Goal: Task Accomplishment & Management: Manage account settings

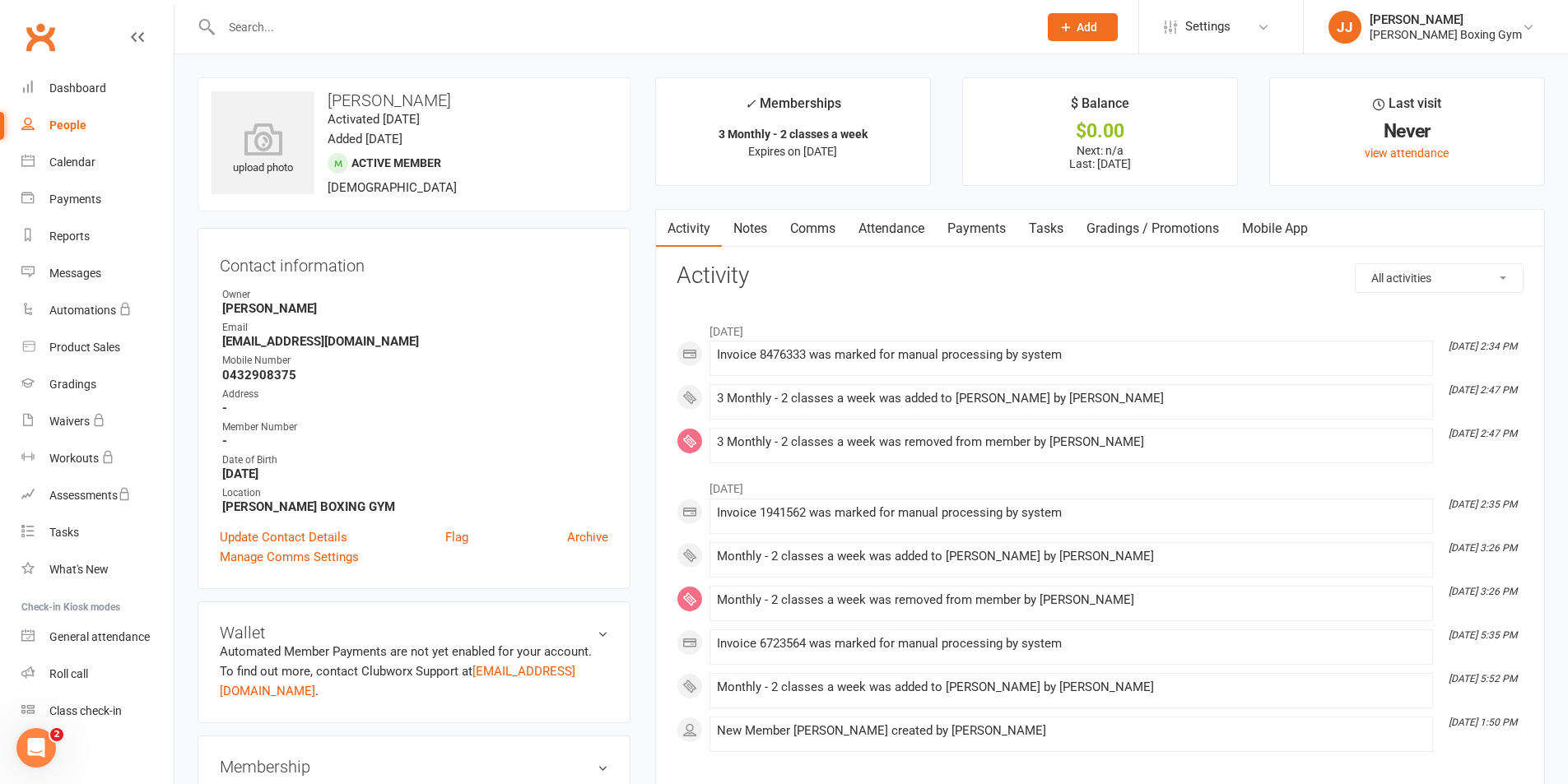
click at [758, 224] on link "Notes" at bounding box center [750, 228] width 57 height 38
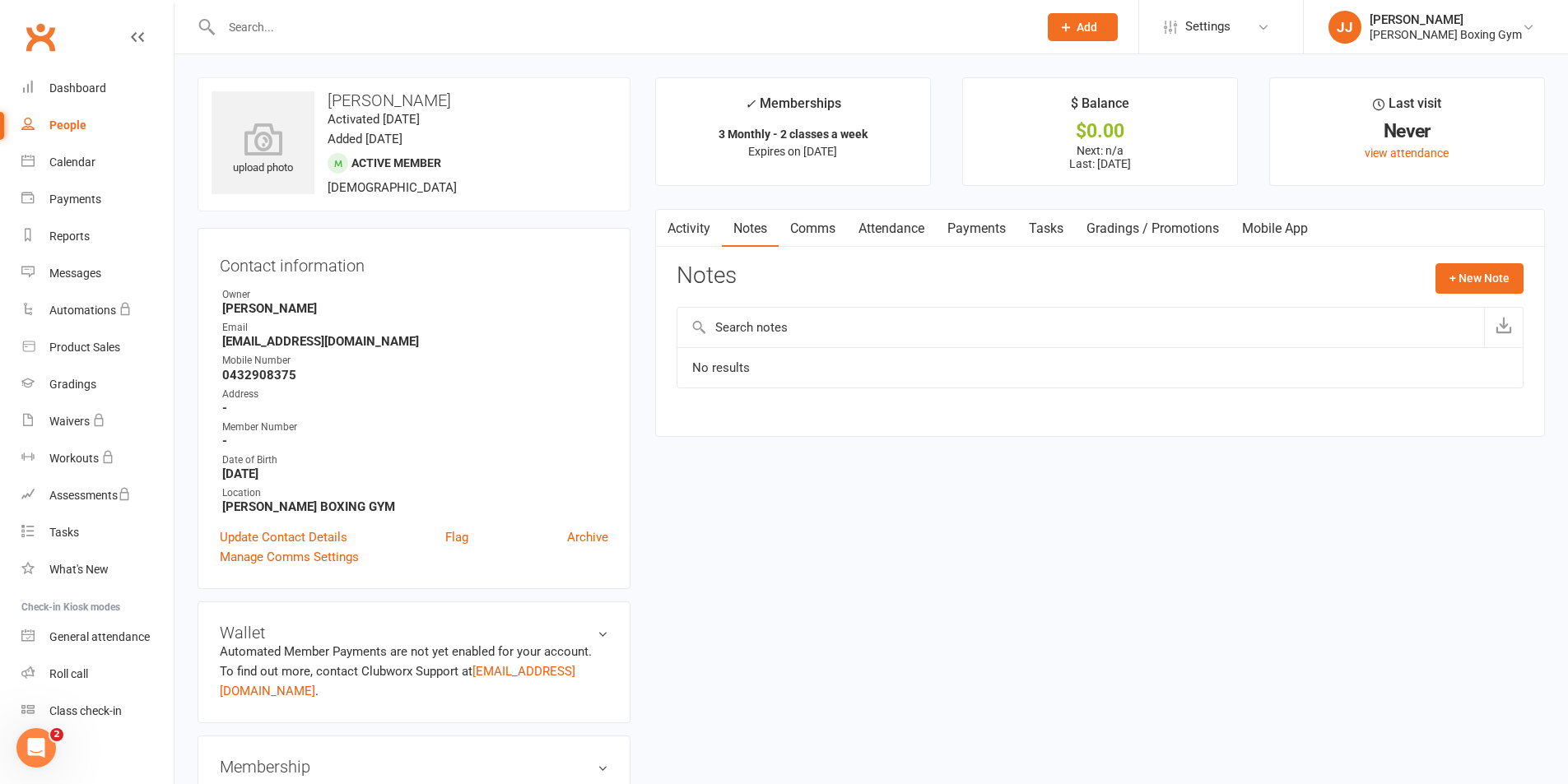
click at [85, 114] on link "People" at bounding box center [98, 126] width 153 height 37
select select "50"
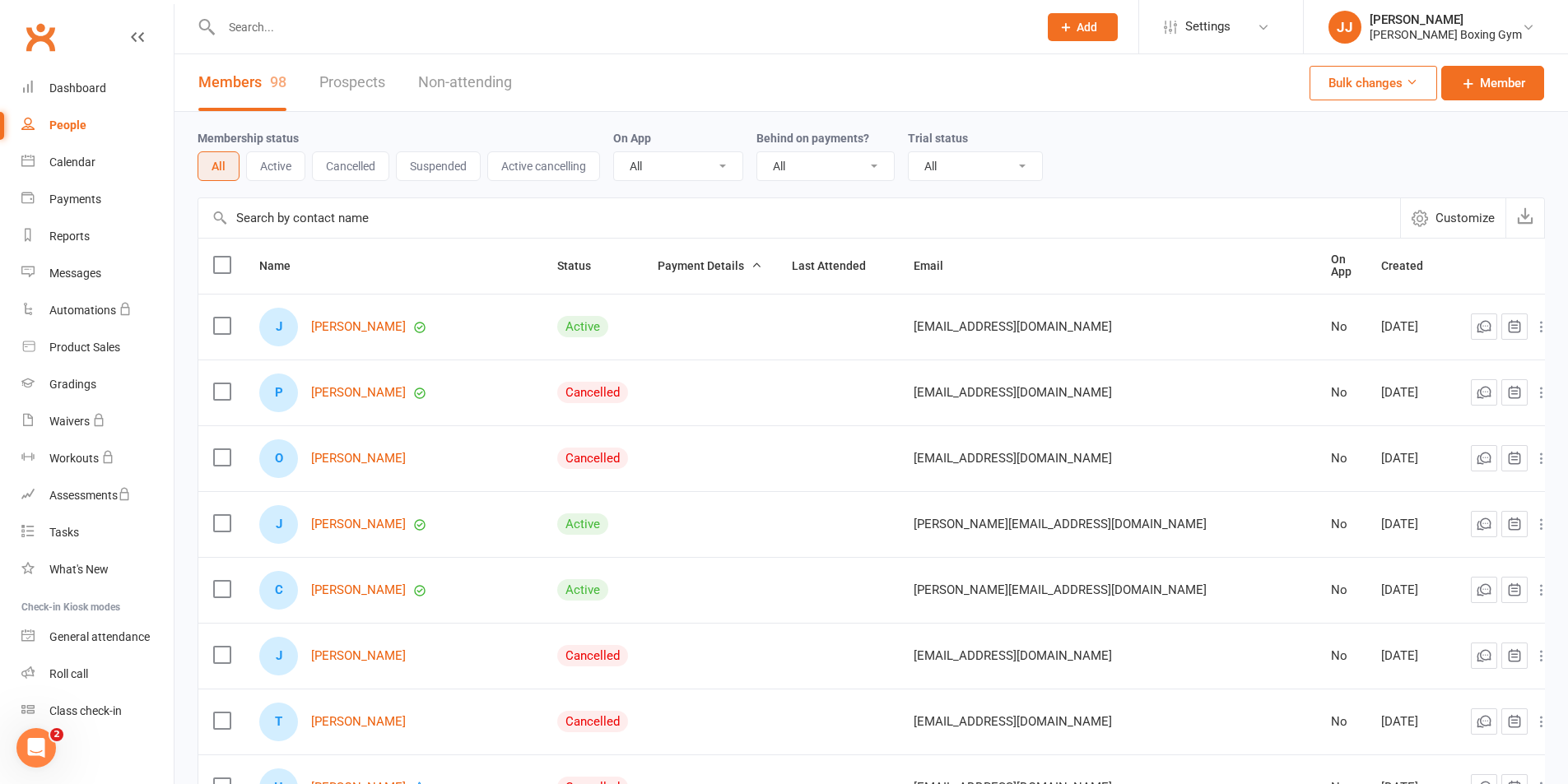
click at [556, 59] on div "Members 98 Prospects Non-attending Bulk changes Member" at bounding box center [871, 83] width 1394 height 58
click at [316, 35] on input "text" at bounding box center [621, 28] width 810 height 23
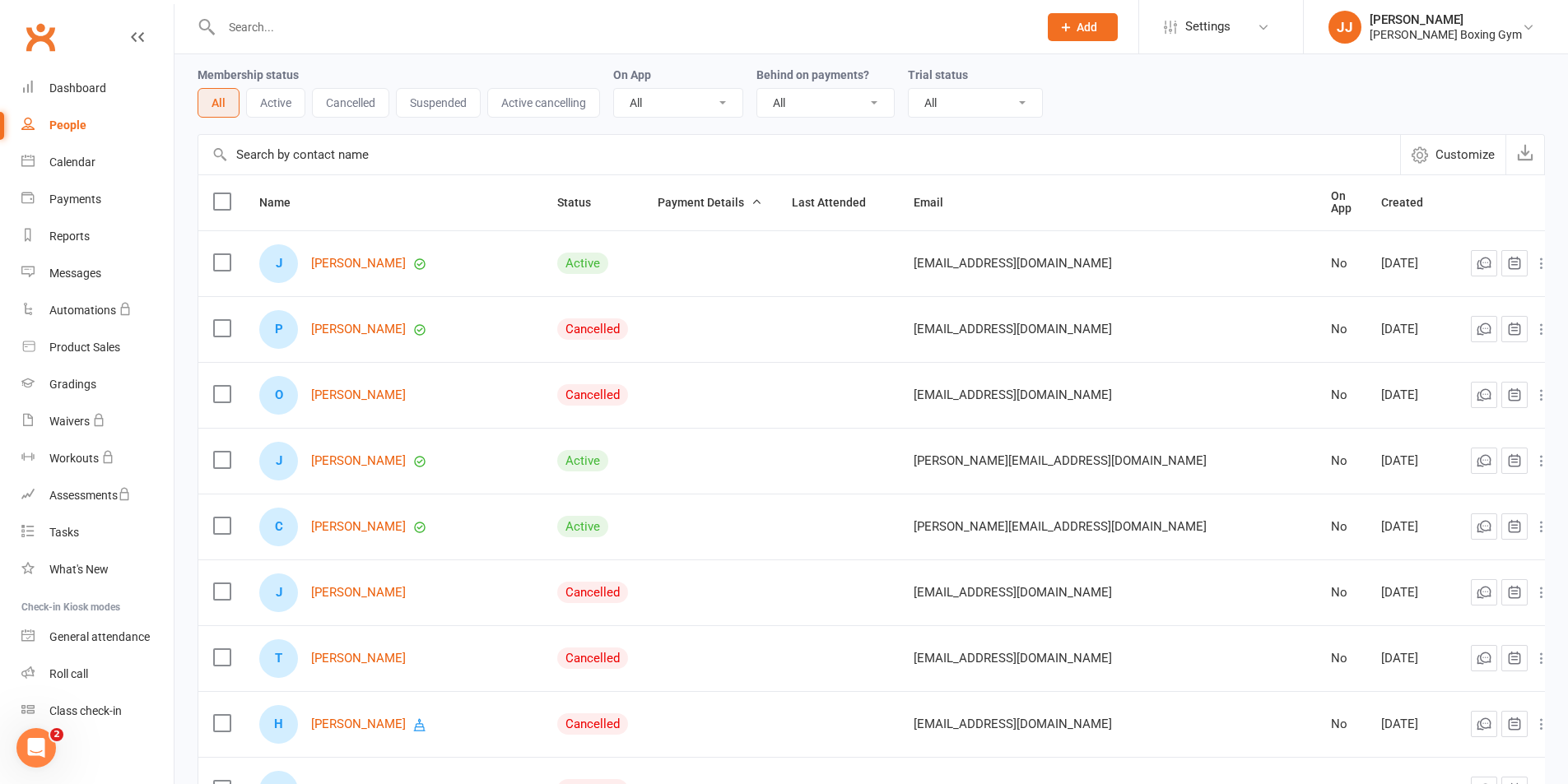
scroll to position [62, 0]
click at [296, 28] on input "text" at bounding box center [621, 28] width 810 height 23
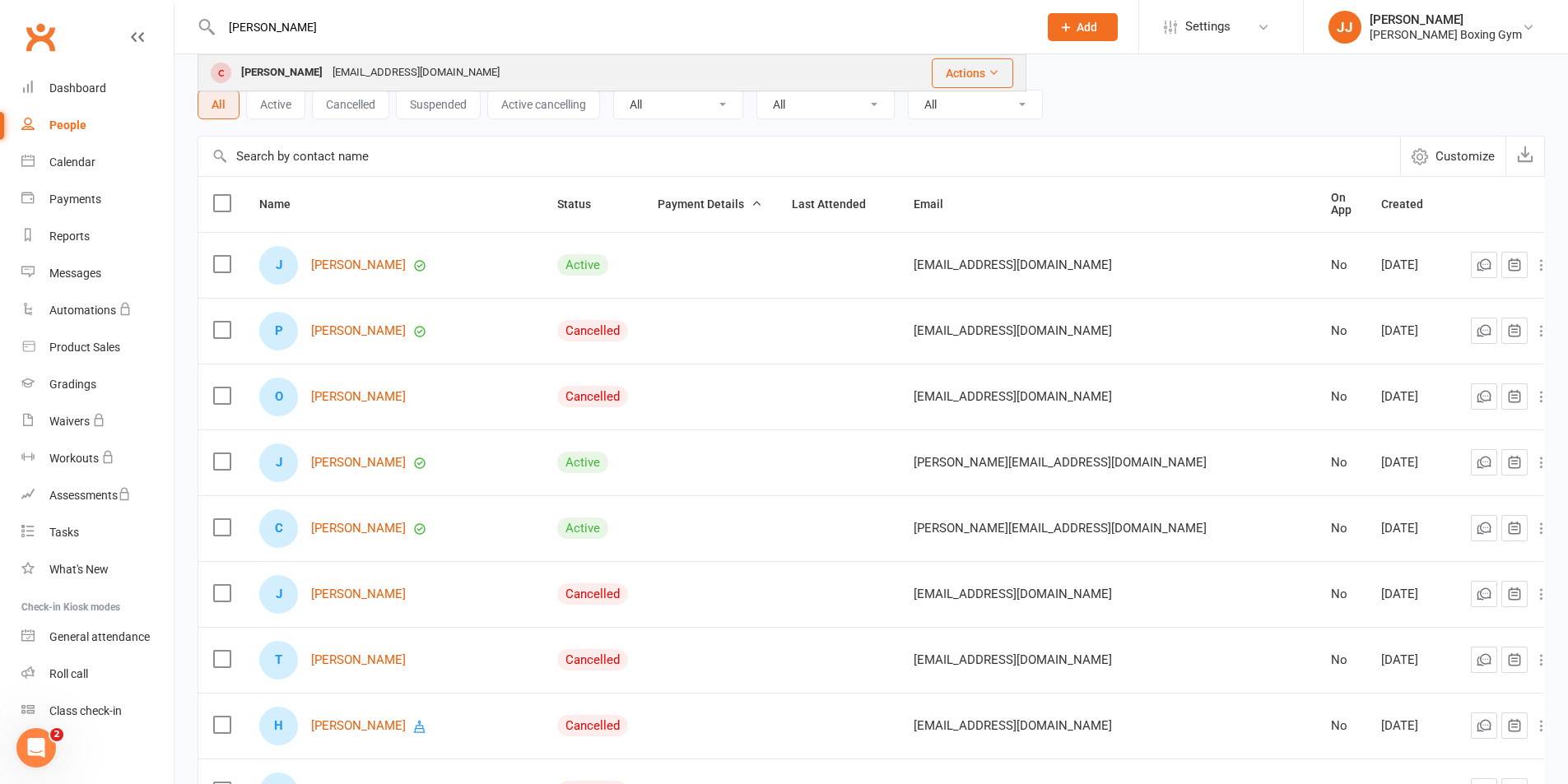
type input "[PERSON_NAME]"
click at [308, 59] on div "[PERSON_NAME] [EMAIL_ADDRESS][DOMAIN_NAME]" at bounding box center [516, 73] width 634 height 34
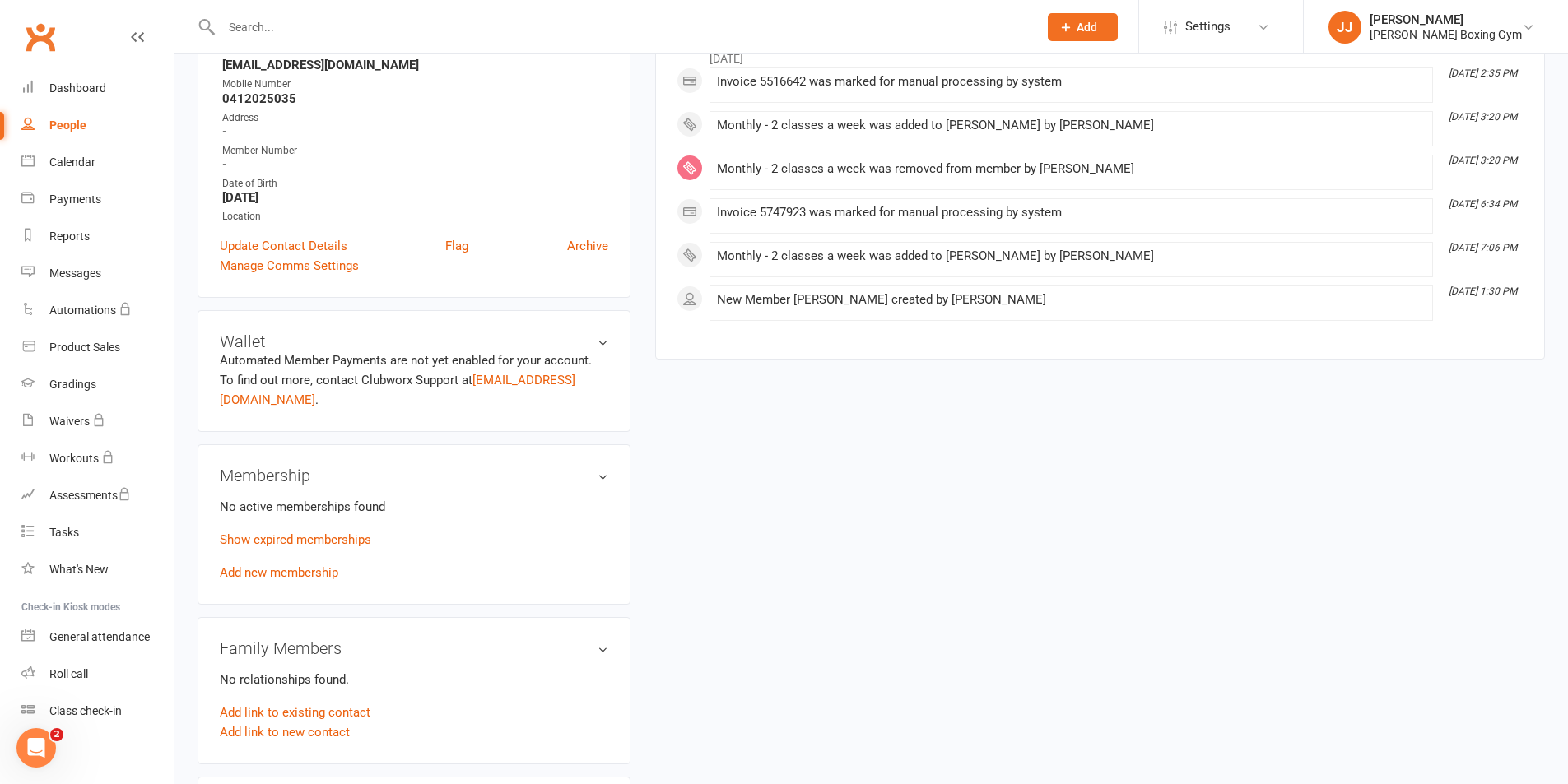
scroll to position [411, 0]
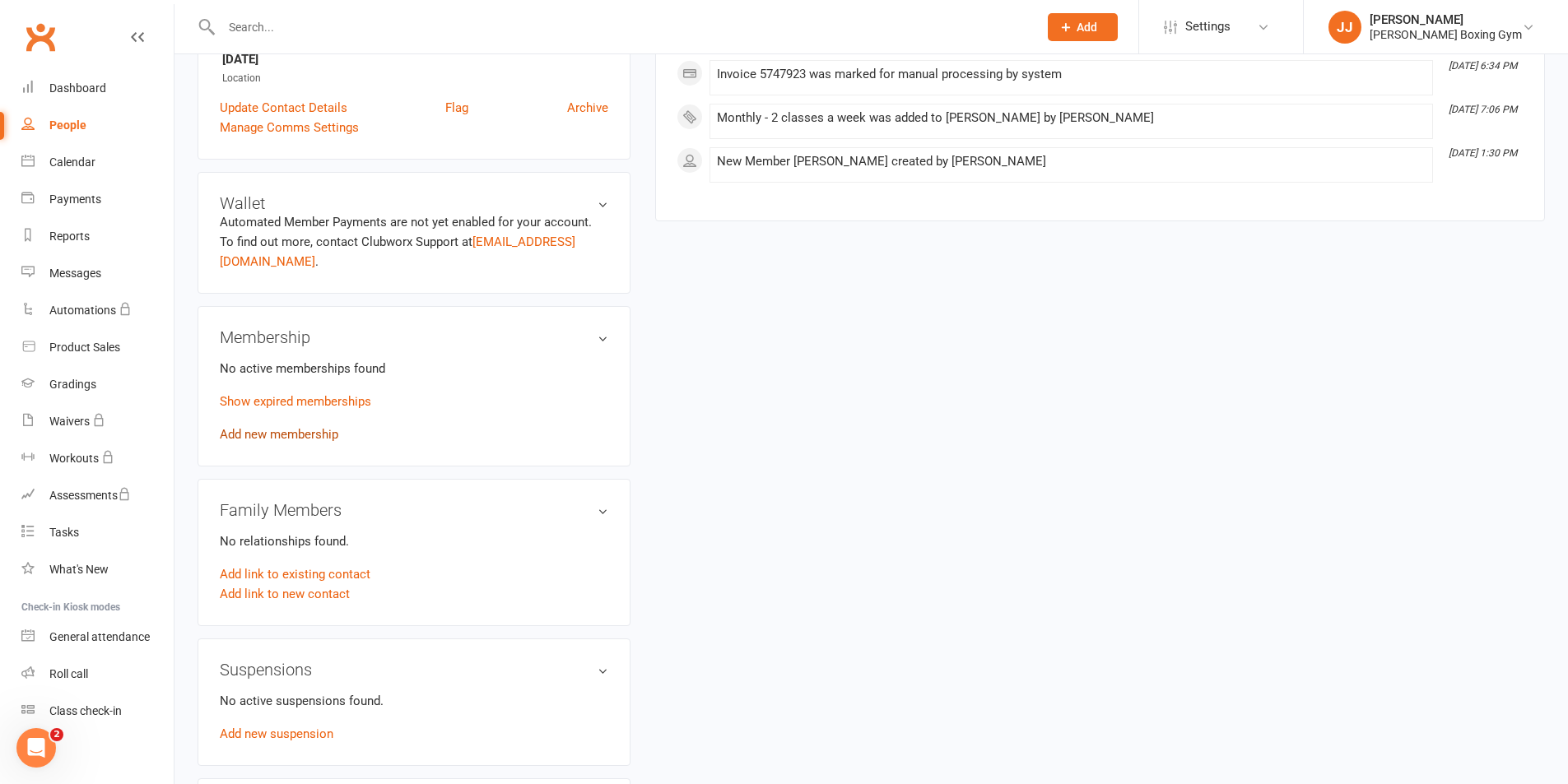
click at [301, 427] on link "Add new membership" at bounding box center [278, 435] width 118 height 15
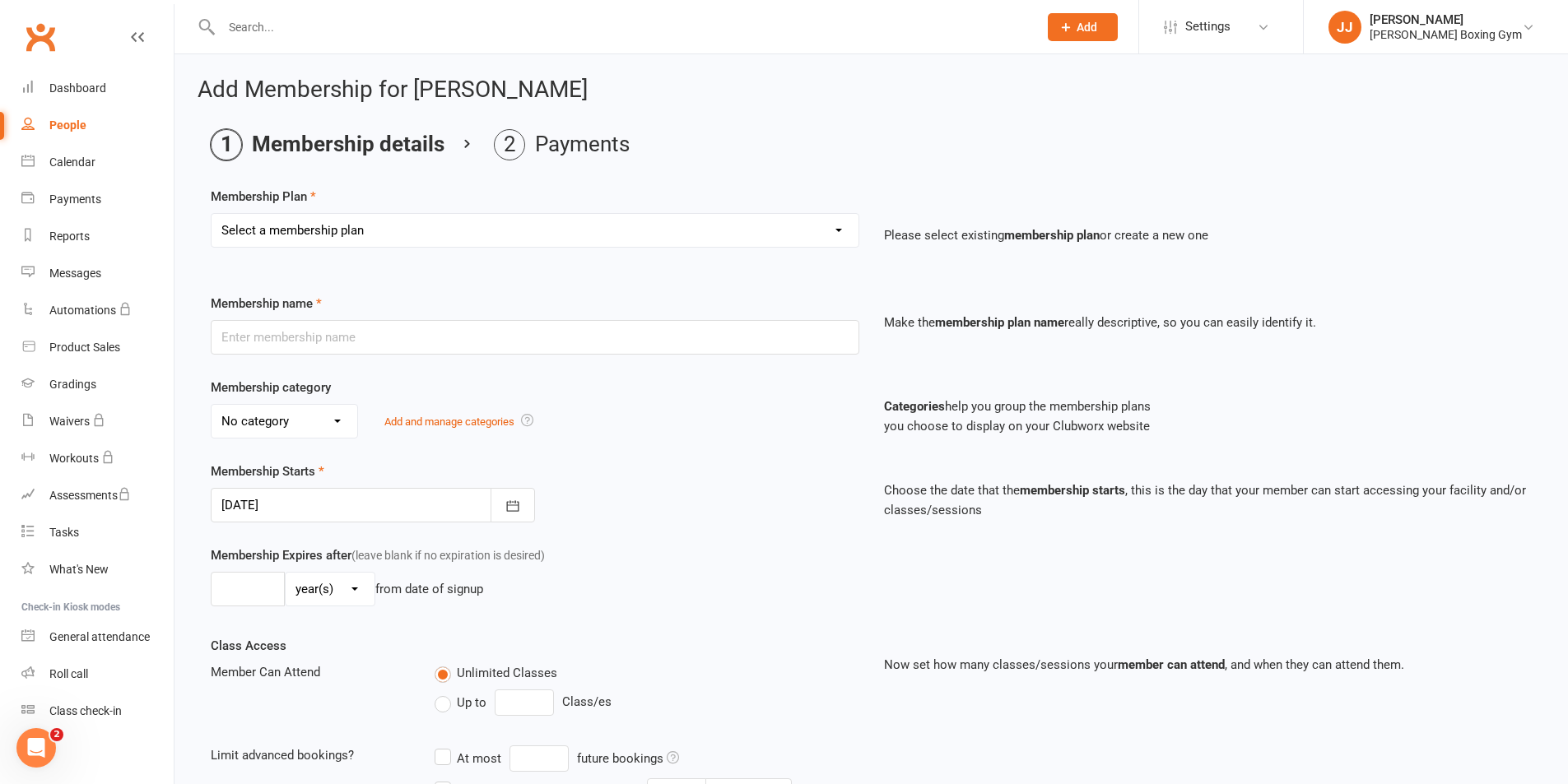
click at [378, 232] on select "Select a membership plan Create new Membership Plan Monthly - 1 class a week Mo…" at bounding box center [535, 230] width 647 height 33
select select "3"
click at [211, 214] on select "Select a membership plan Create new Membership Plan Monthly - 1 class a week Mo…" at bounding box center [535, 230] width 647 height 33
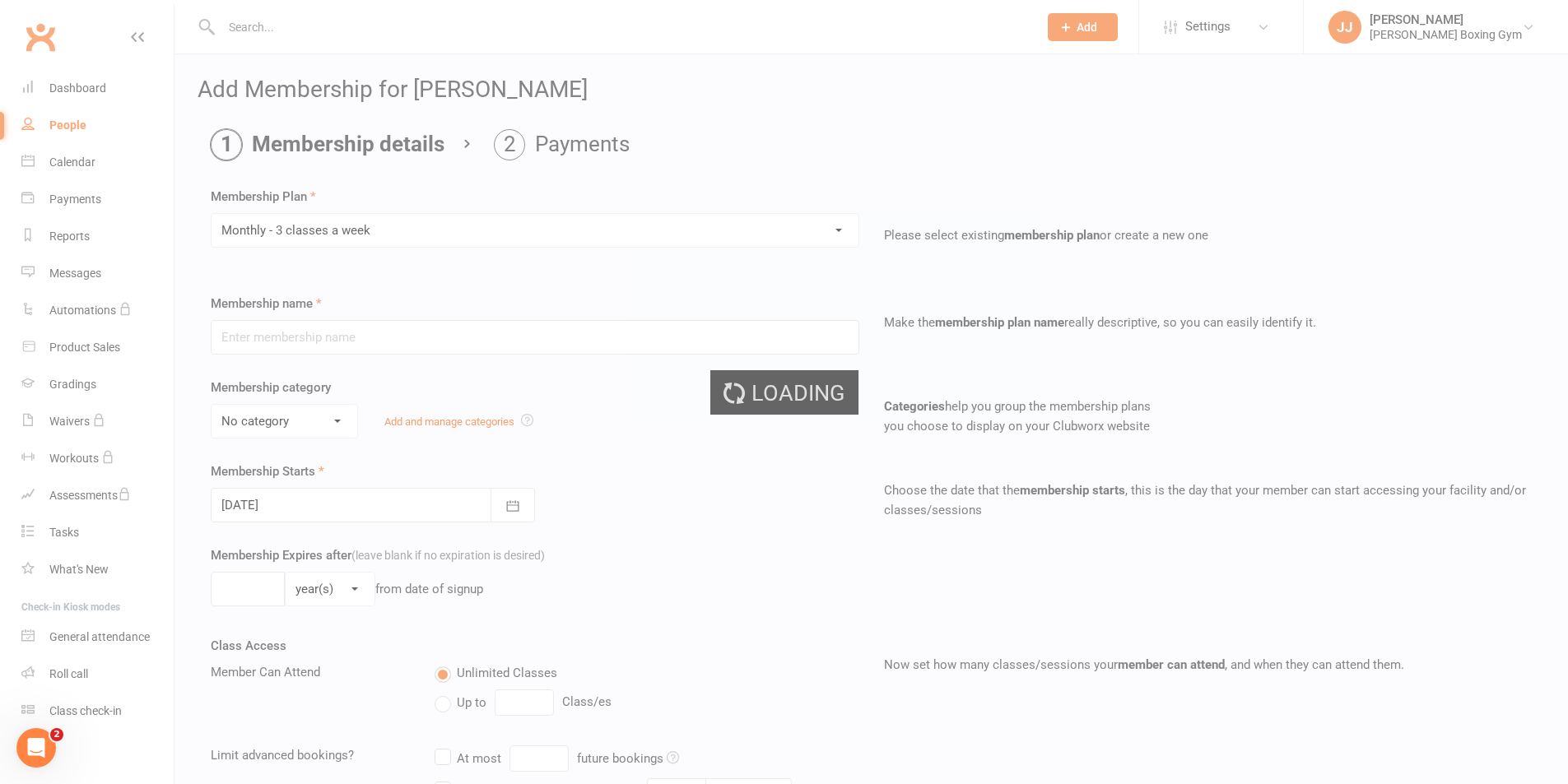
type input "Monthly - 3 classes a week"
select select "2"
type input "1"
select select "2"
type input "3"
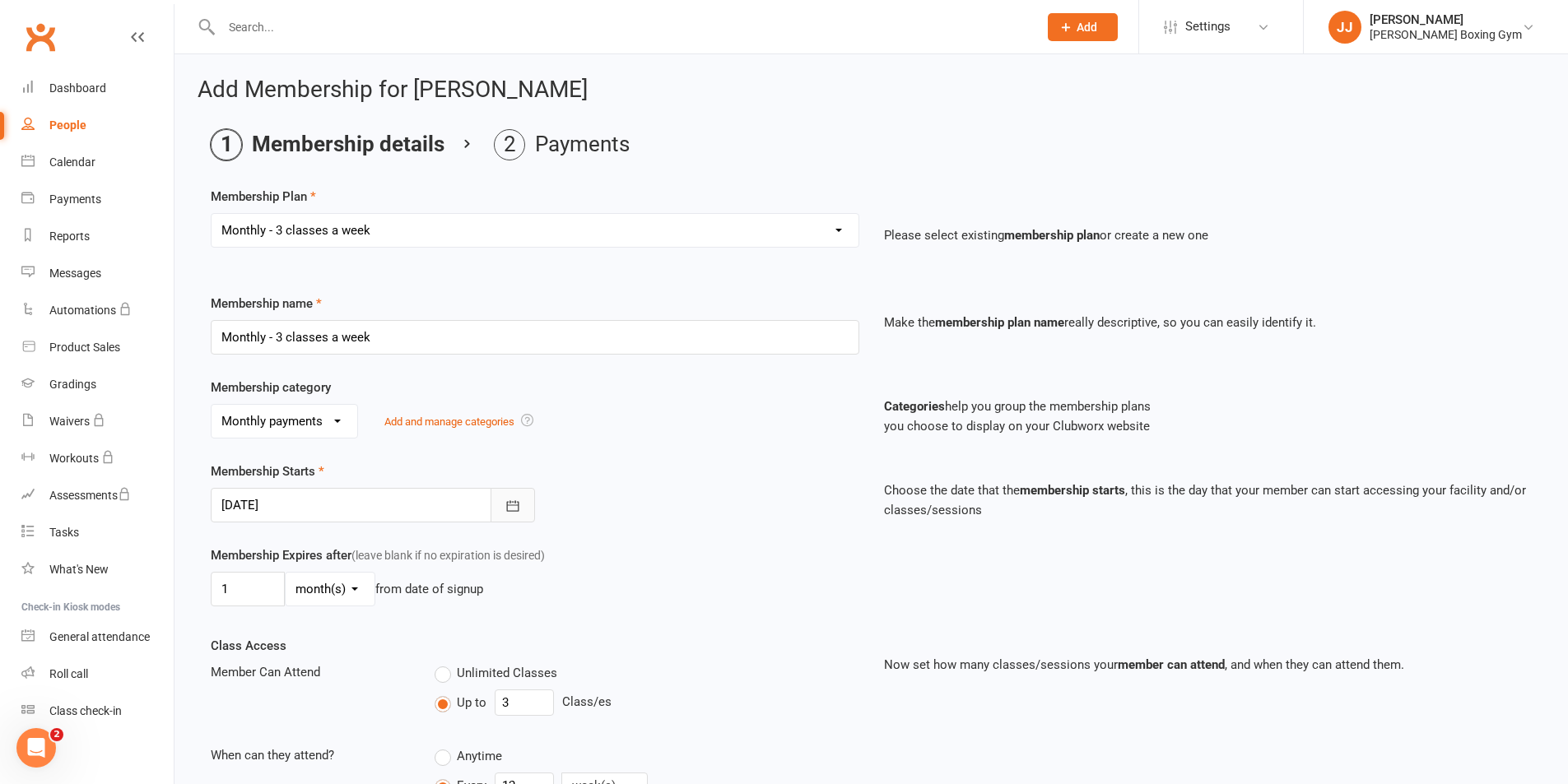
click at [515, 501] on icon "button" at bounding box center [512, 505] width 13 height 11
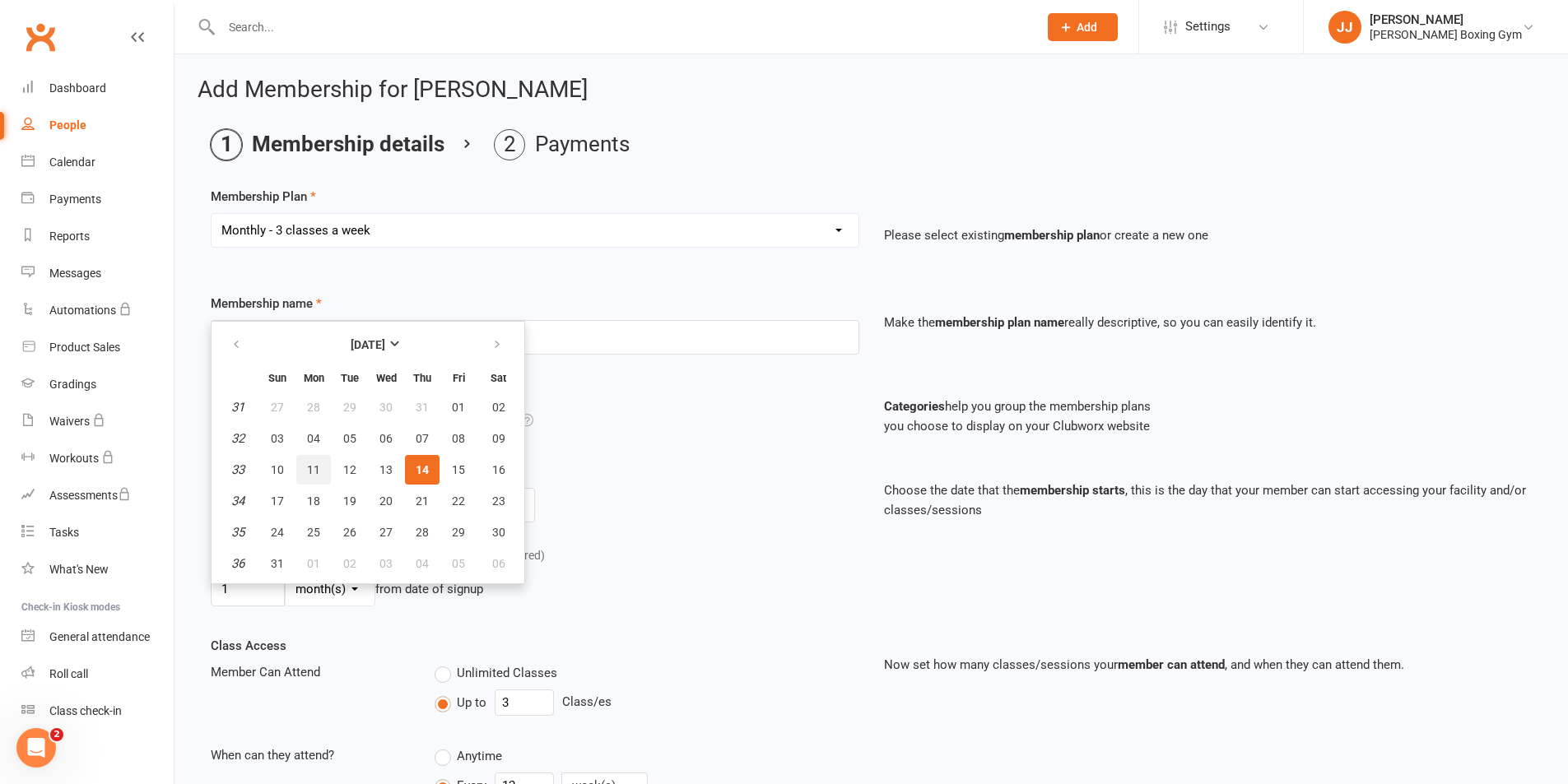
click at [312, 467] on span "11" at bounding box center [313, 470] width 13 height 13
type input "[DATE]"
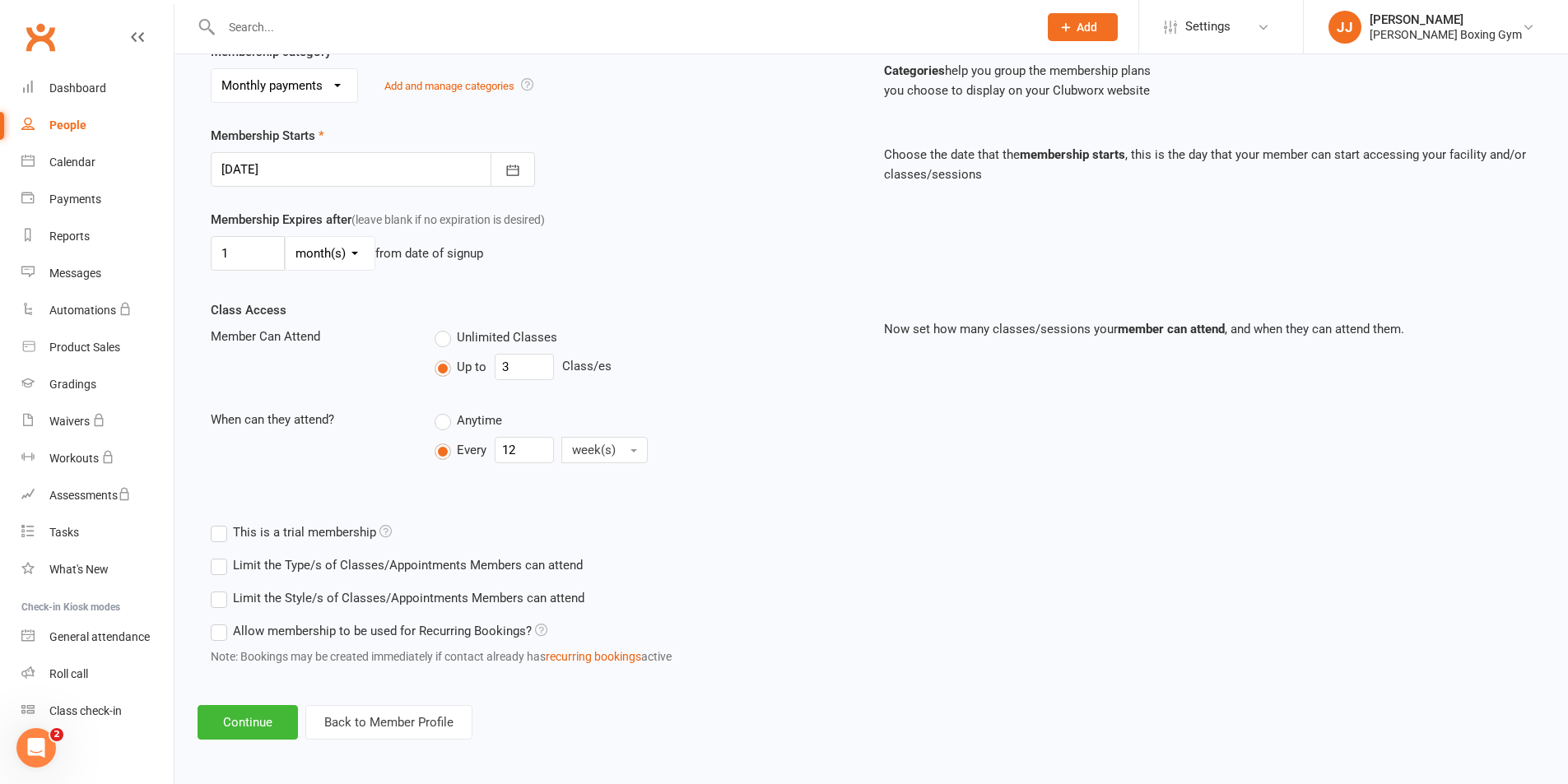
scroll to position [339, 0]
click at [261, 711] on button "Continue" at bounding box center [248, 720] width 101 height 34
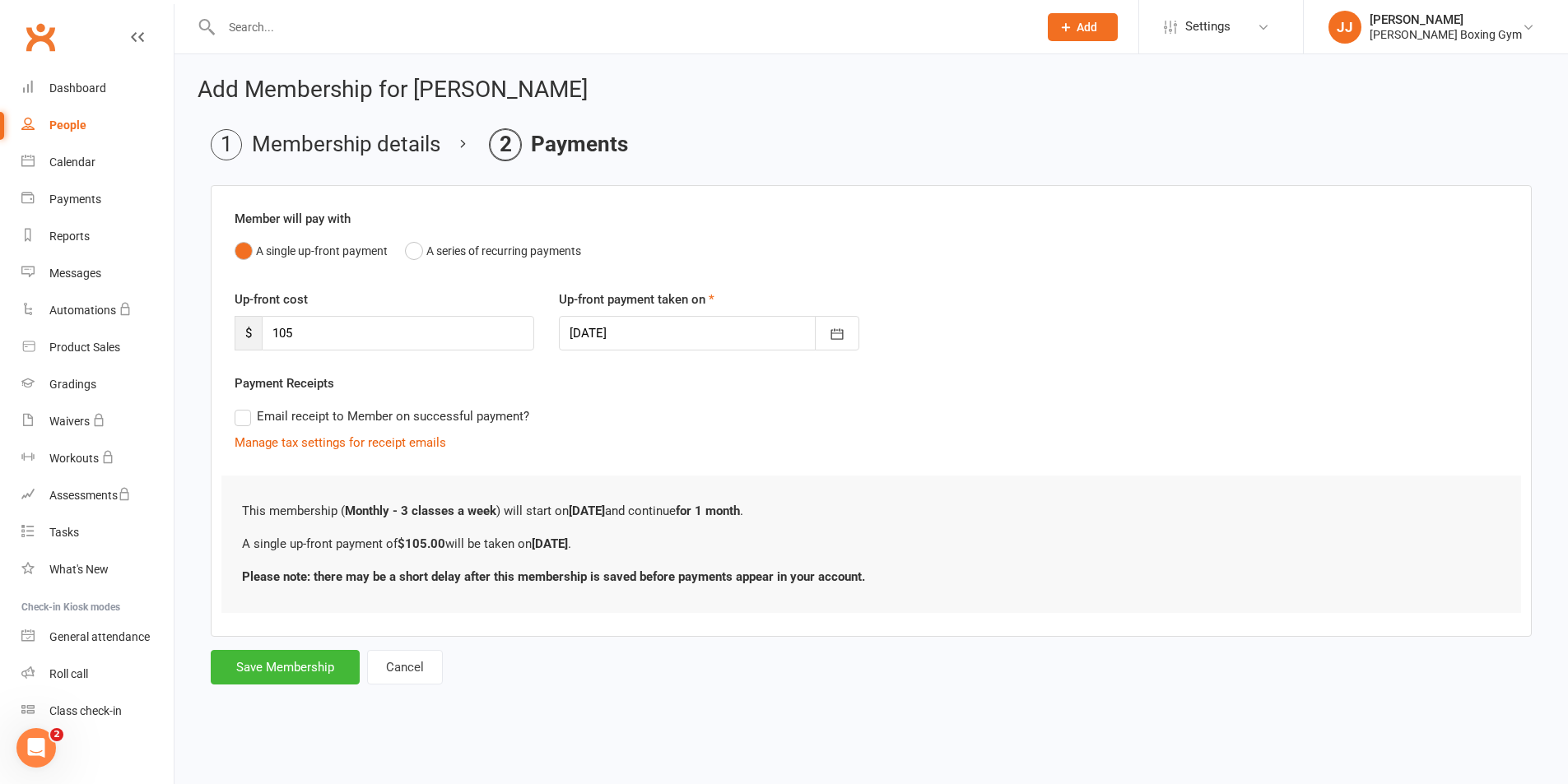
scroll to position [0, 0]
click at [272, 672] on button "Save Membership" at bounding box center [285, 667] width 149 height 34
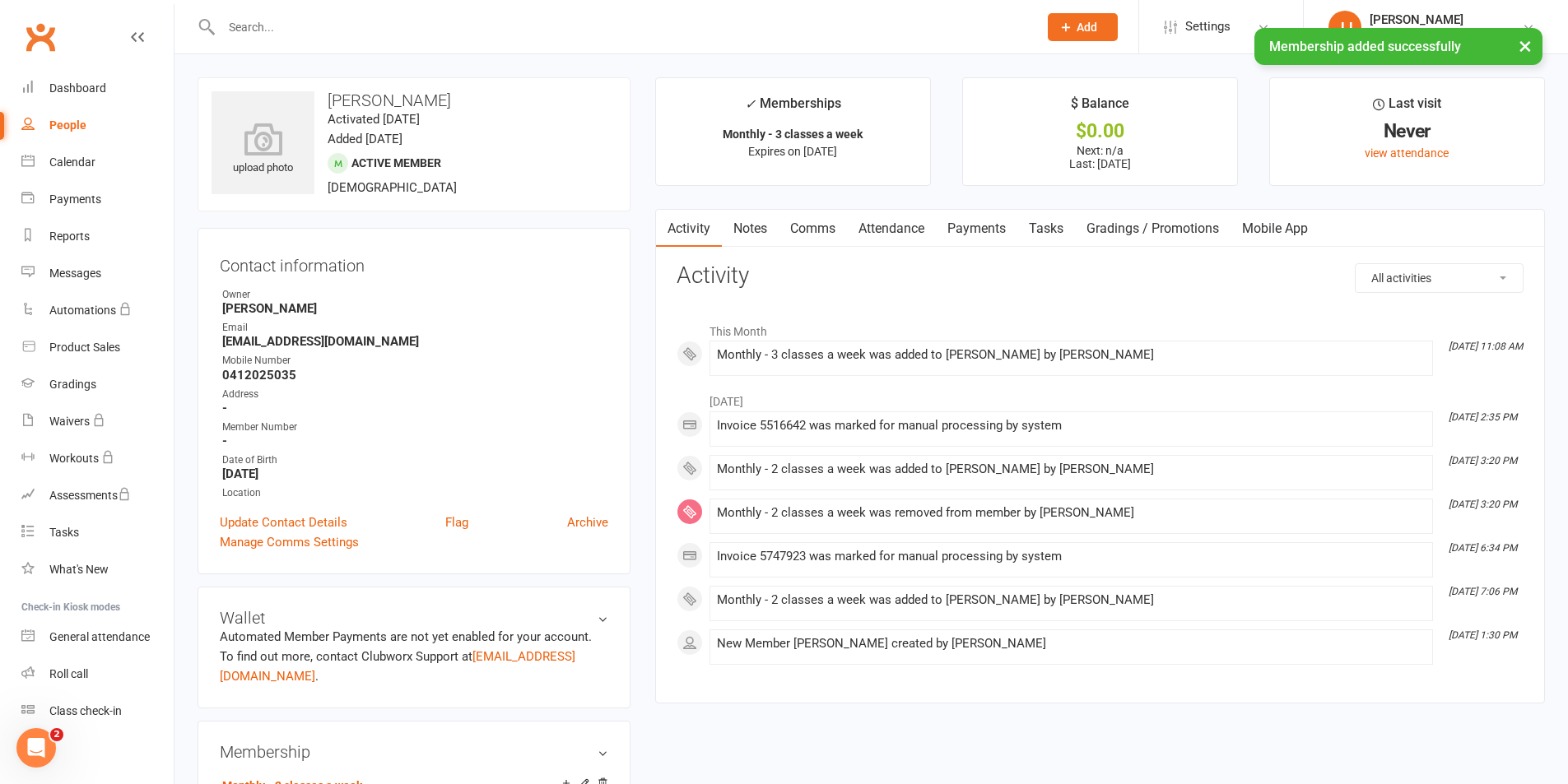
click at [762, 236] on link "Notes" at bounding box center [750, 228] width 57 height 38
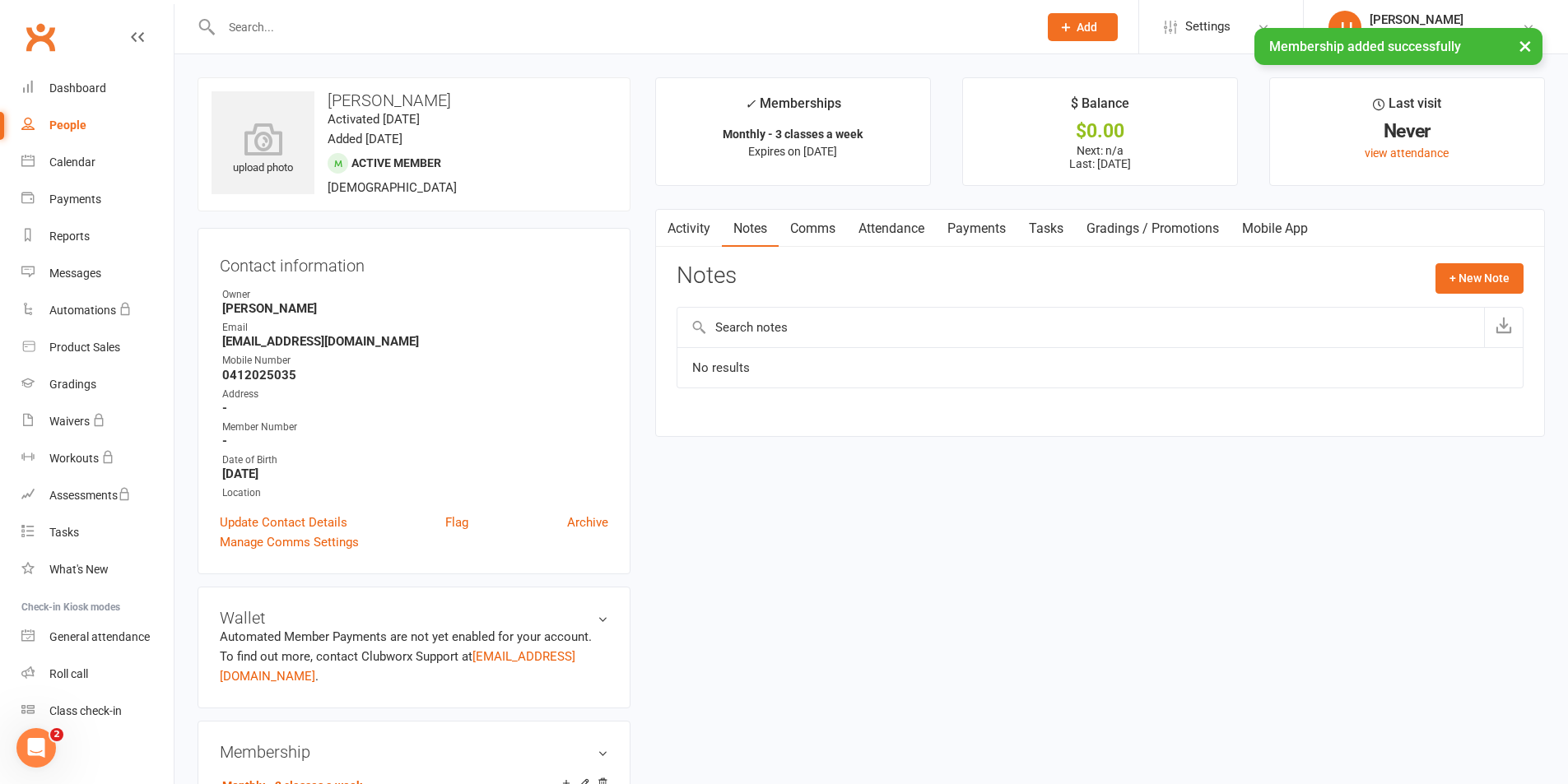
click at [686, 224] on link "Activity" at bounding box center [689, 228] width 66 height 38
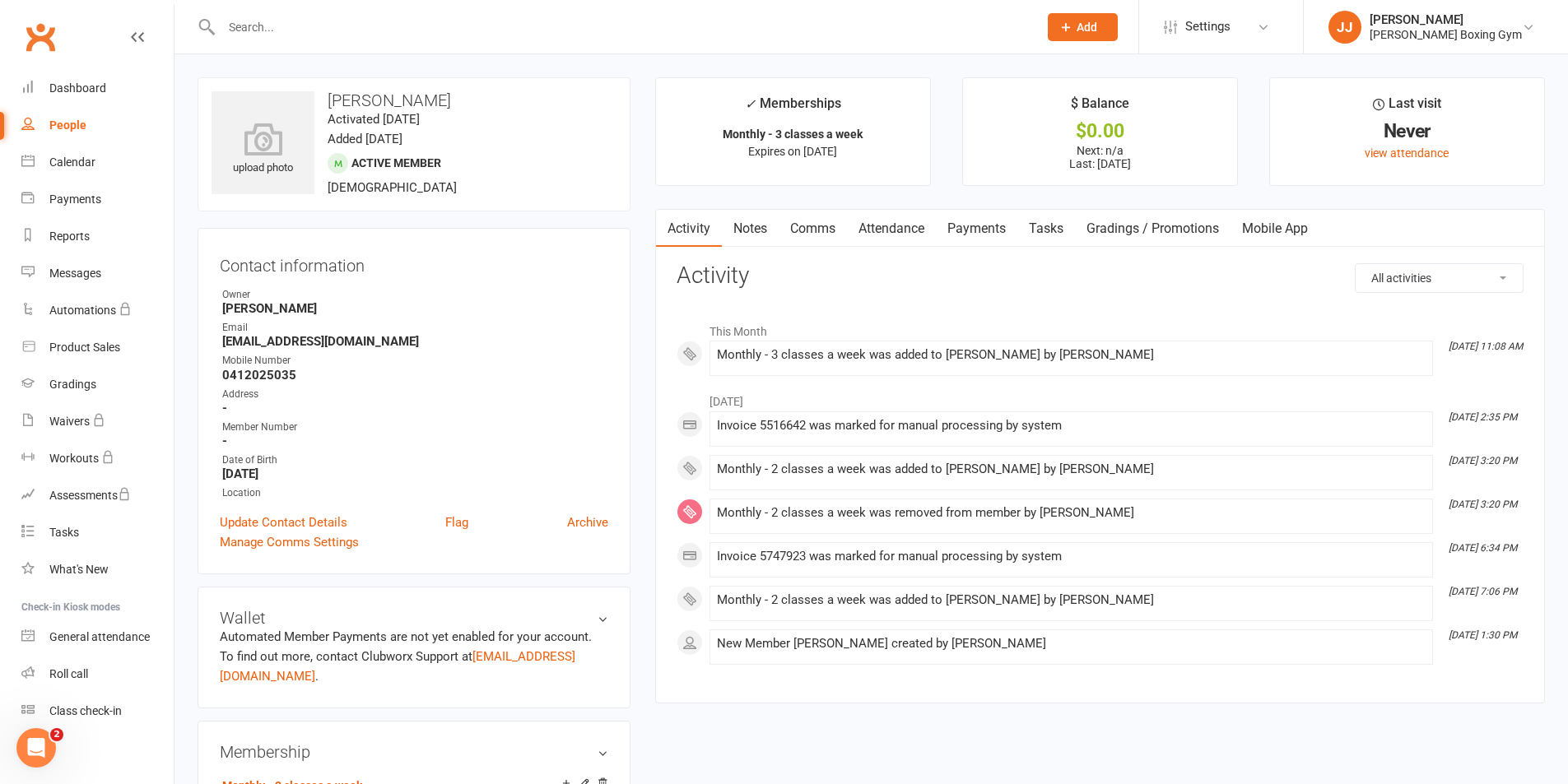
click at [54, 111] on link "People" at bounding box center [98, 126] width 153 height 37
select select "50"
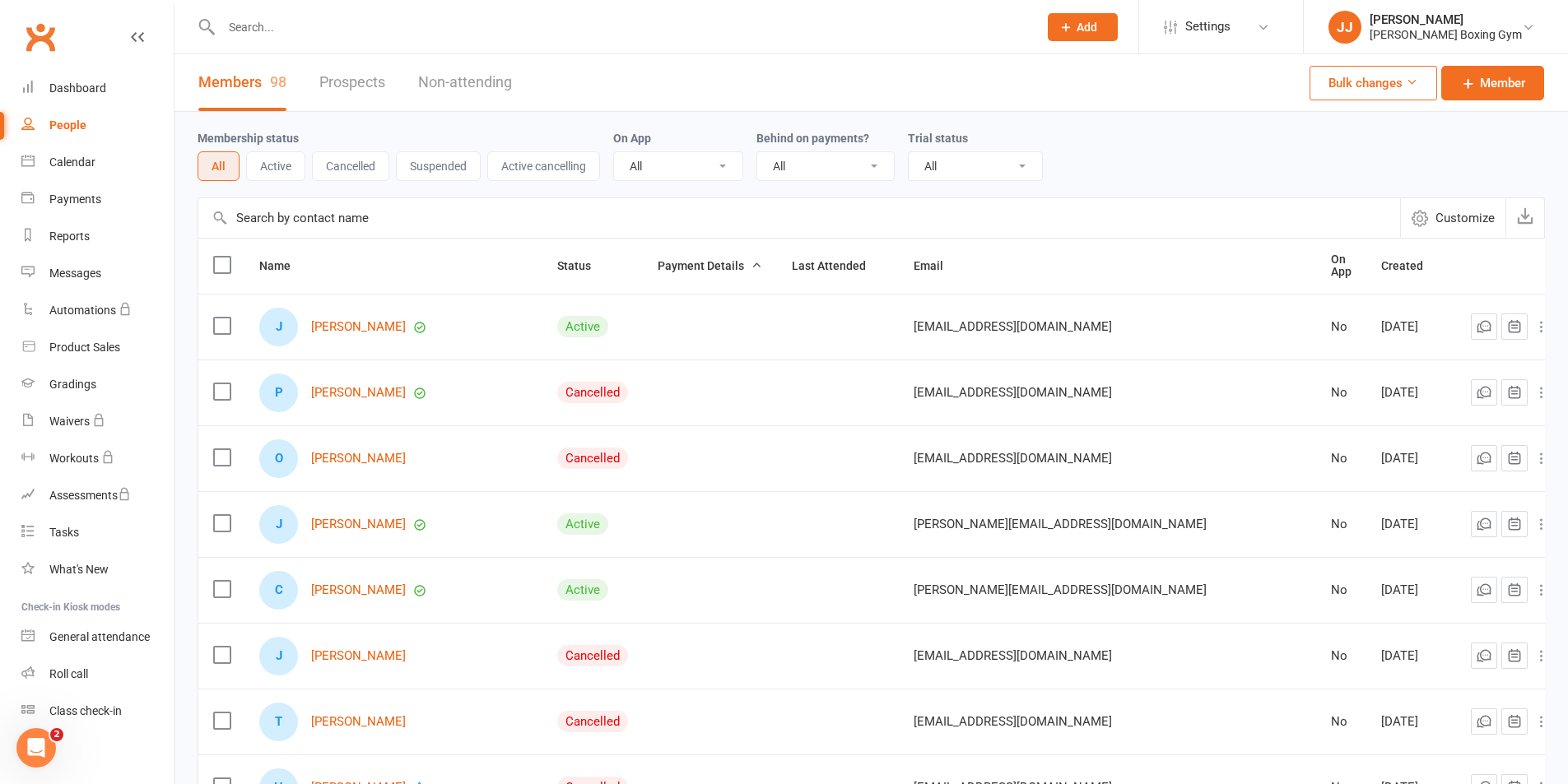
click at [253, 29] on input "text" at bounding box center [621, 28] width 810 height 23
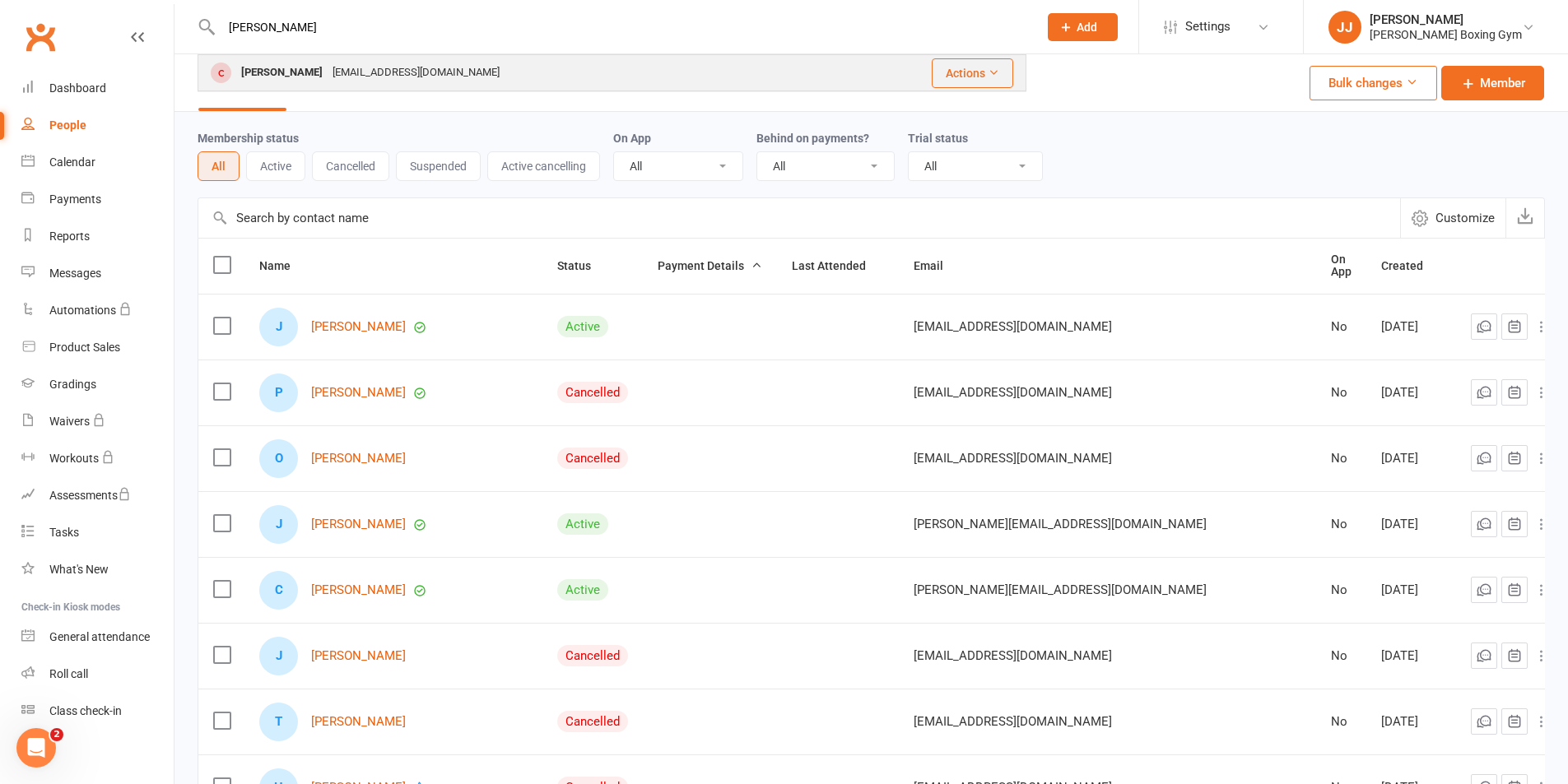
type input "[PERSON_NAME]"
click at [289, 75] on div "[PERSON_NAME]" at bounding box center [282, 73] width 91 height 23
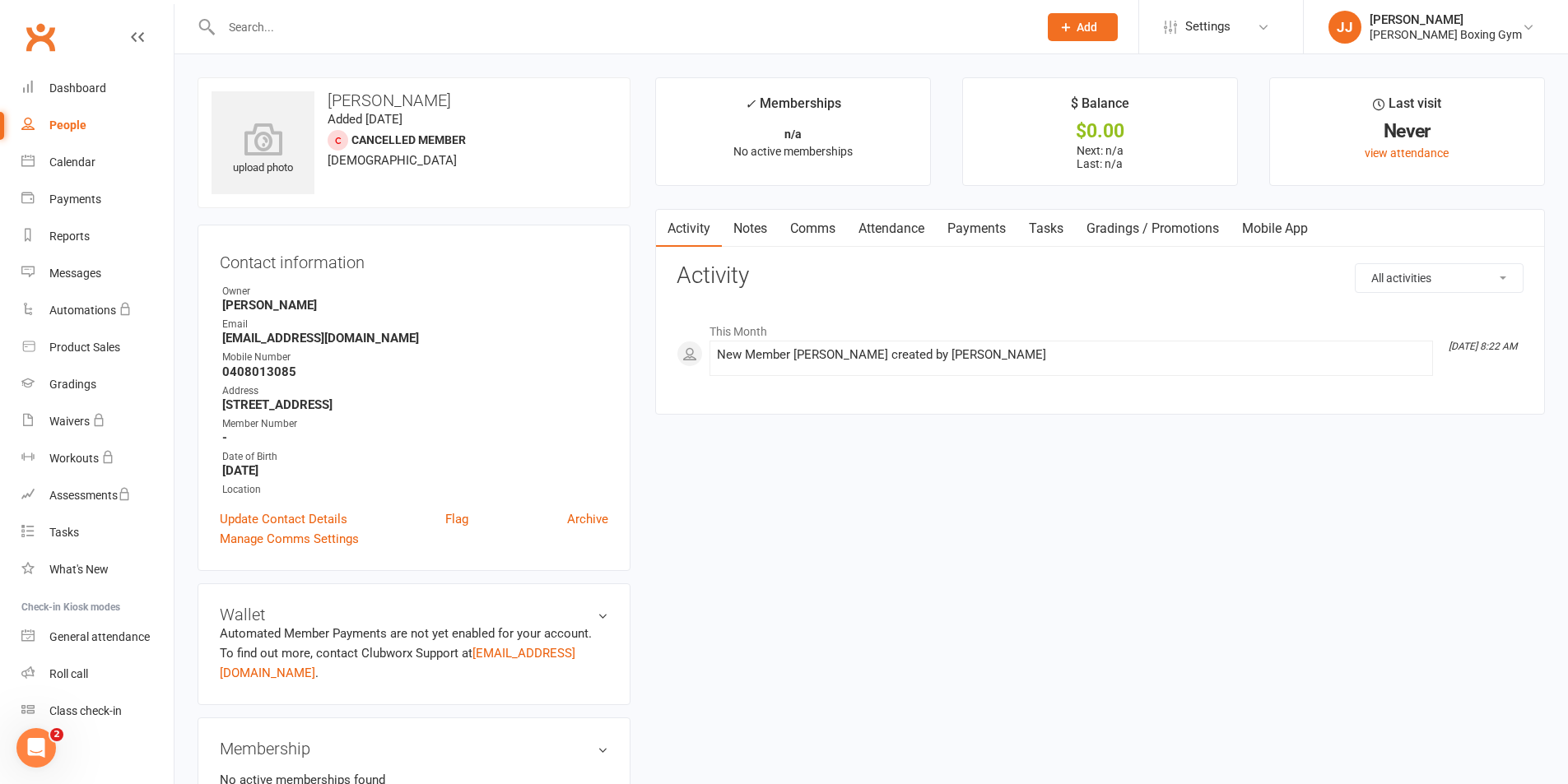
click at [82, 119] on div "People" at bounding box center [68, 125] width 37 height 13
select select "50"
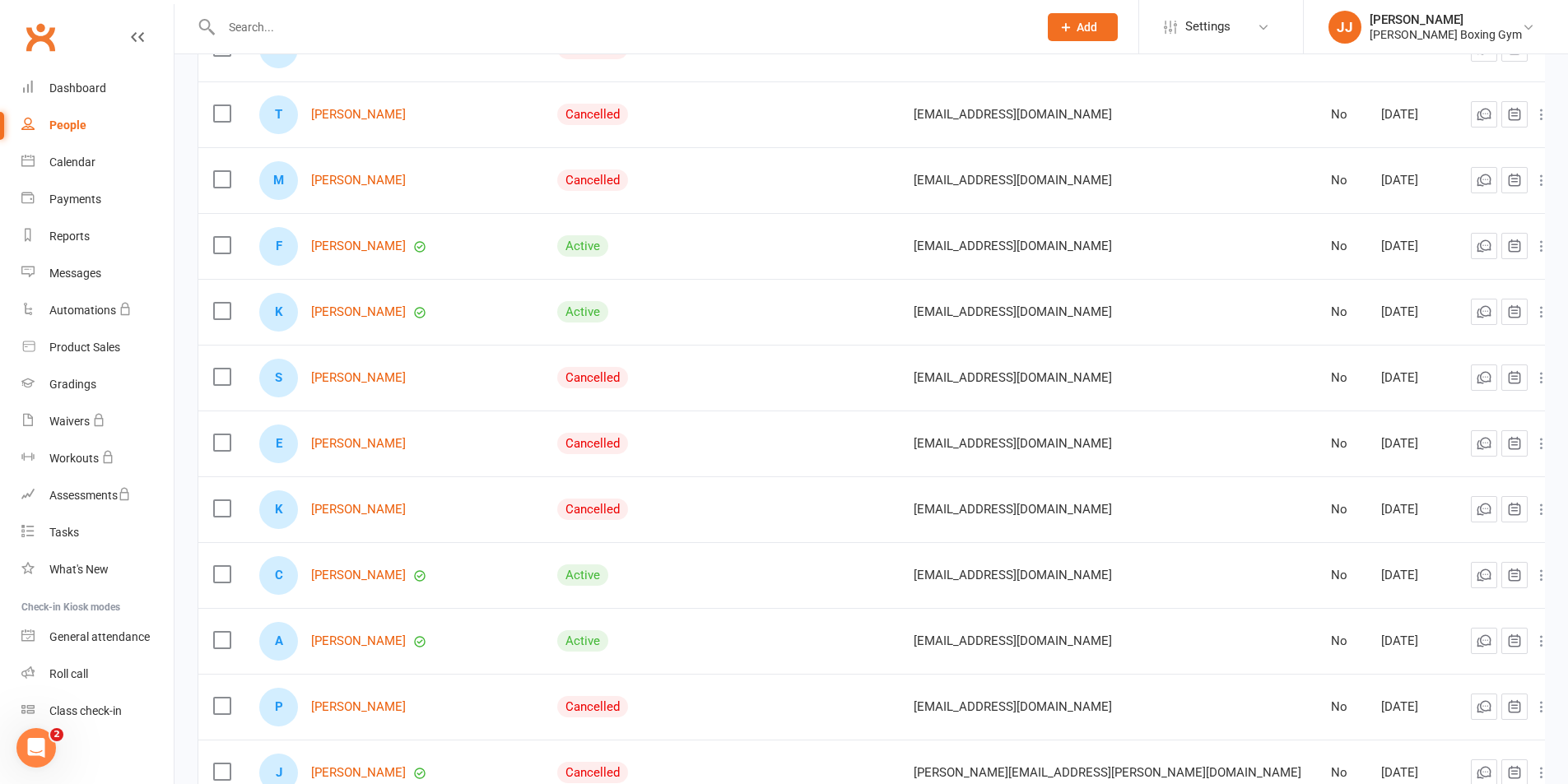
scroll to position [2386, 0]
click at [398, 373] on link "[PERSON_NAME]" at bounding box center [358, 376] width 95 height 14
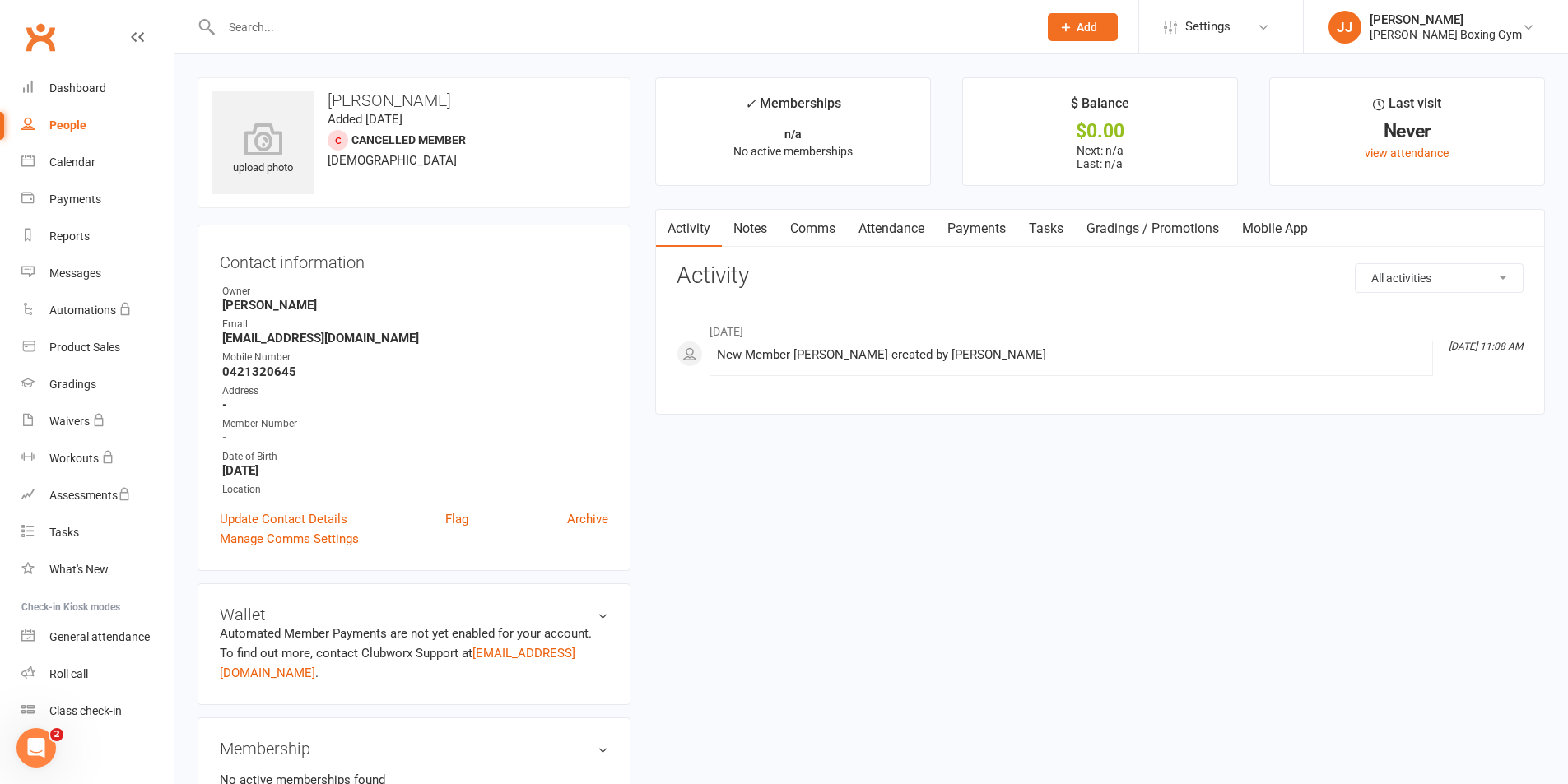
click at [89, 125] on link "People" at bounding box center [98, 126] width 153 height 37
select select "50"
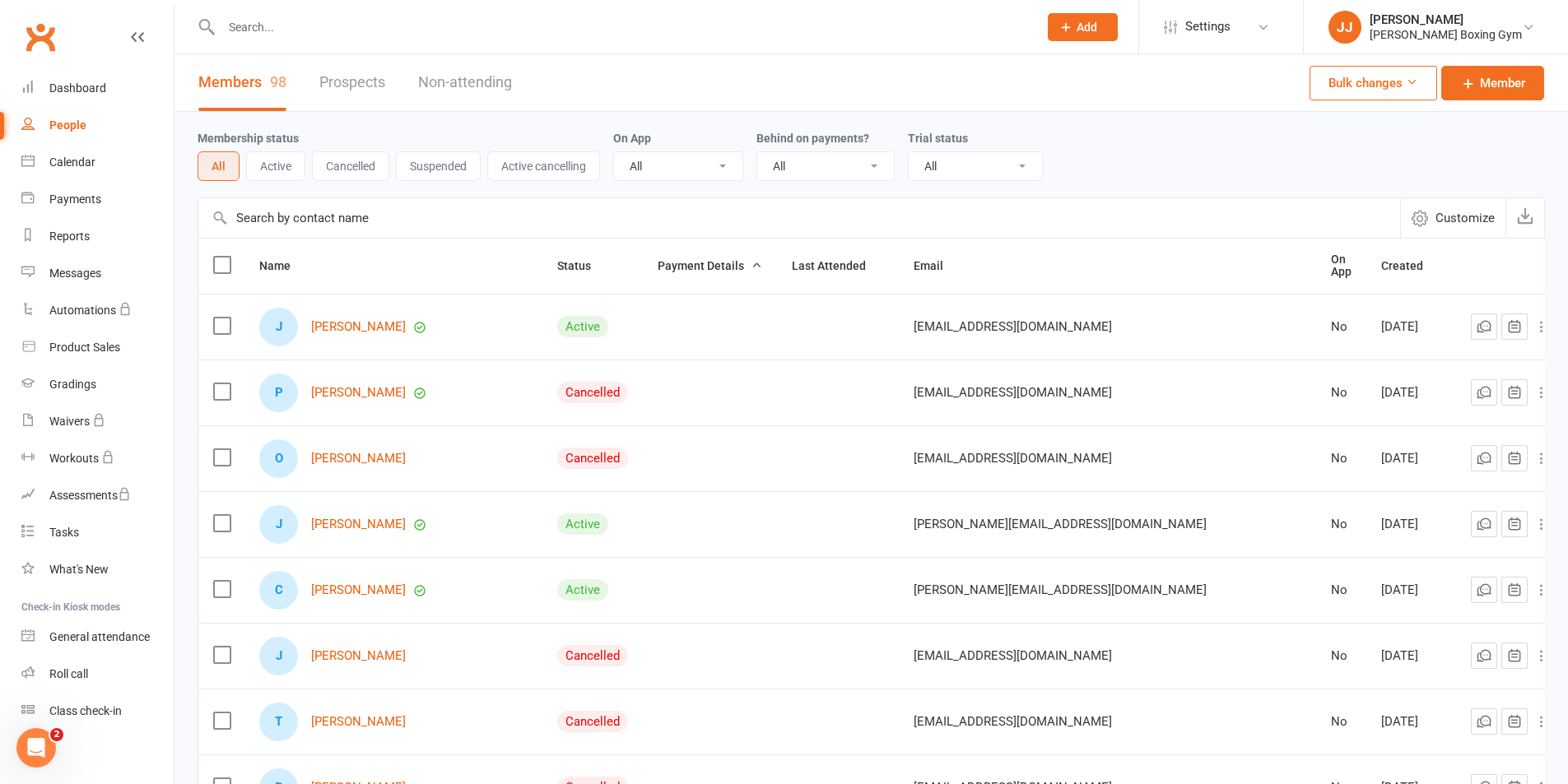
click at [448, 167] on button "Suspended" at bounding box center [437, 166] width 85 height 29
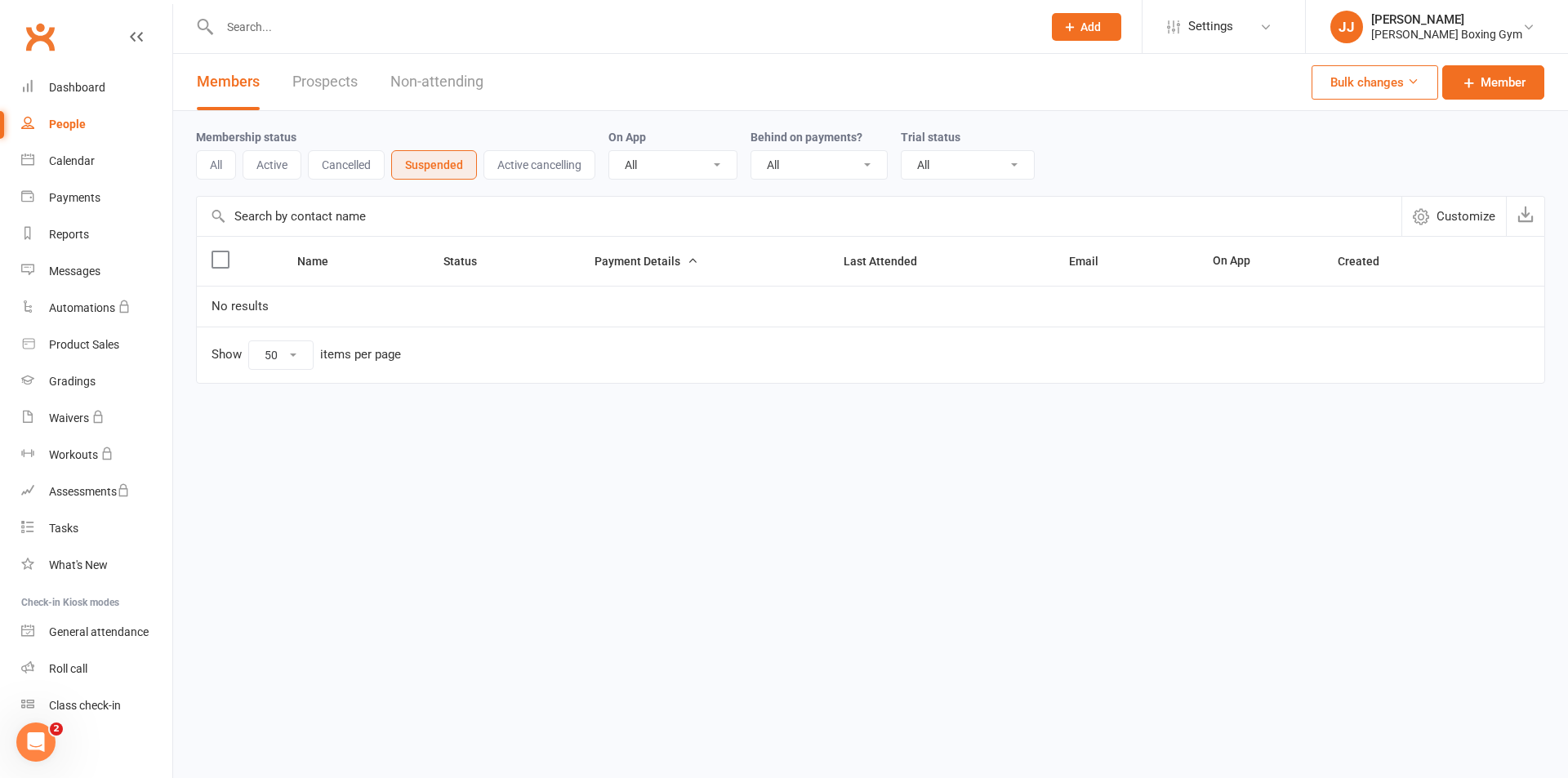
click at [333, 175] on button "Cancelled" at bounding box center [346, 165] width 76 height 29
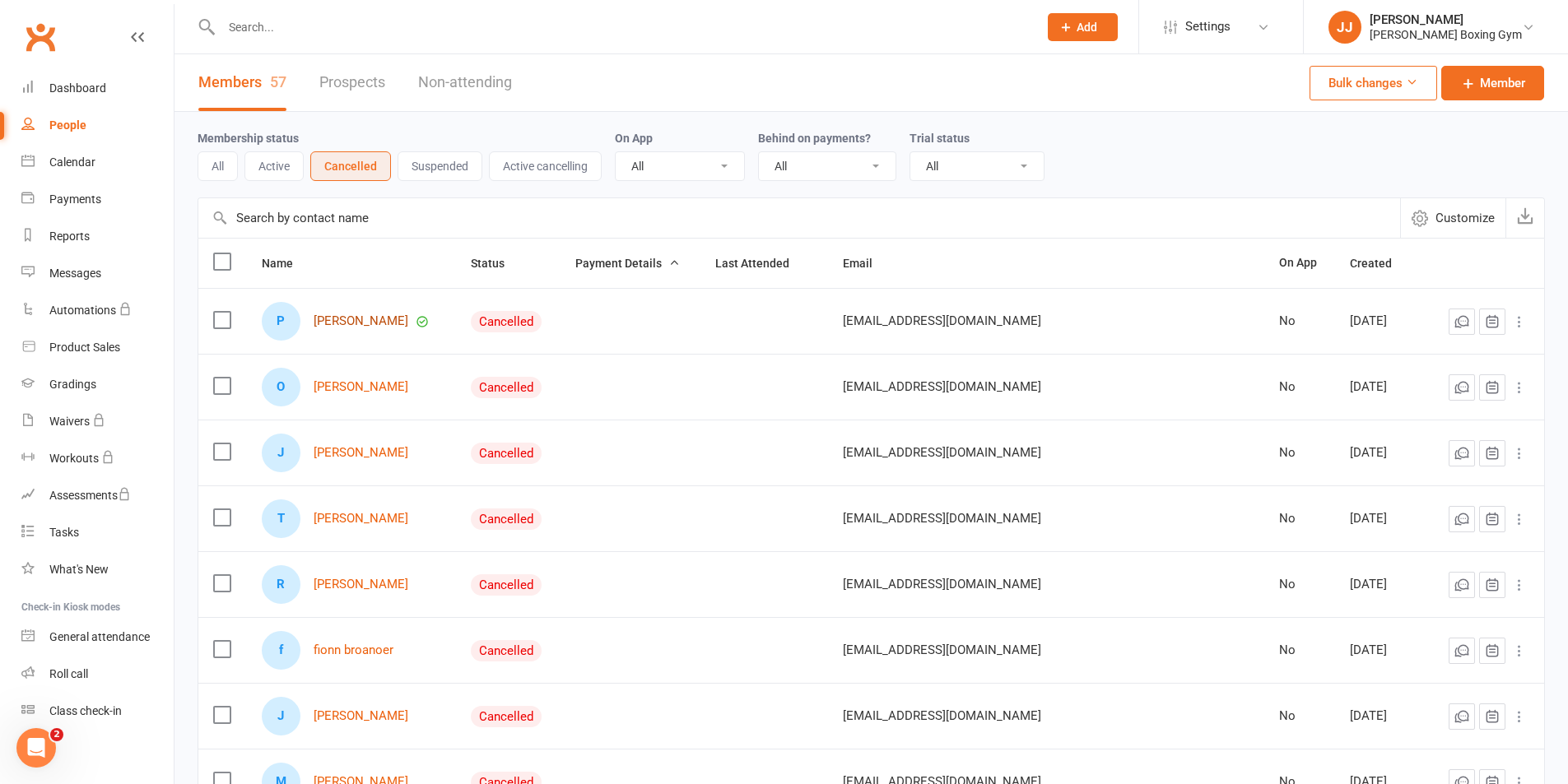
click at [370, 322] on link "[PERSON_NAME]" at bounding box center [360, 321] width 95 height 14
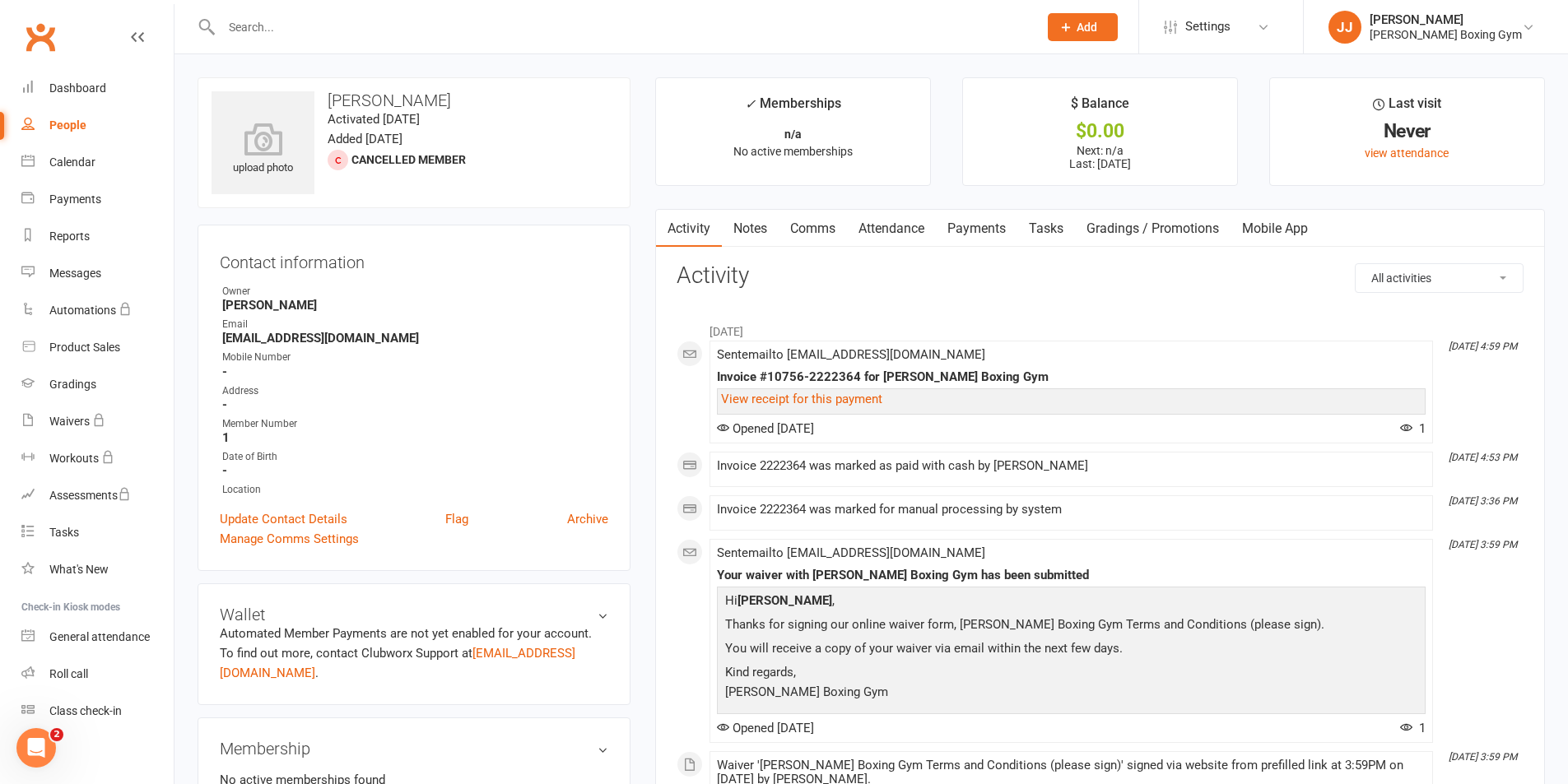
click at [764, 231] on link "Notes" at bounding box center [750, 228] width 57 height 38
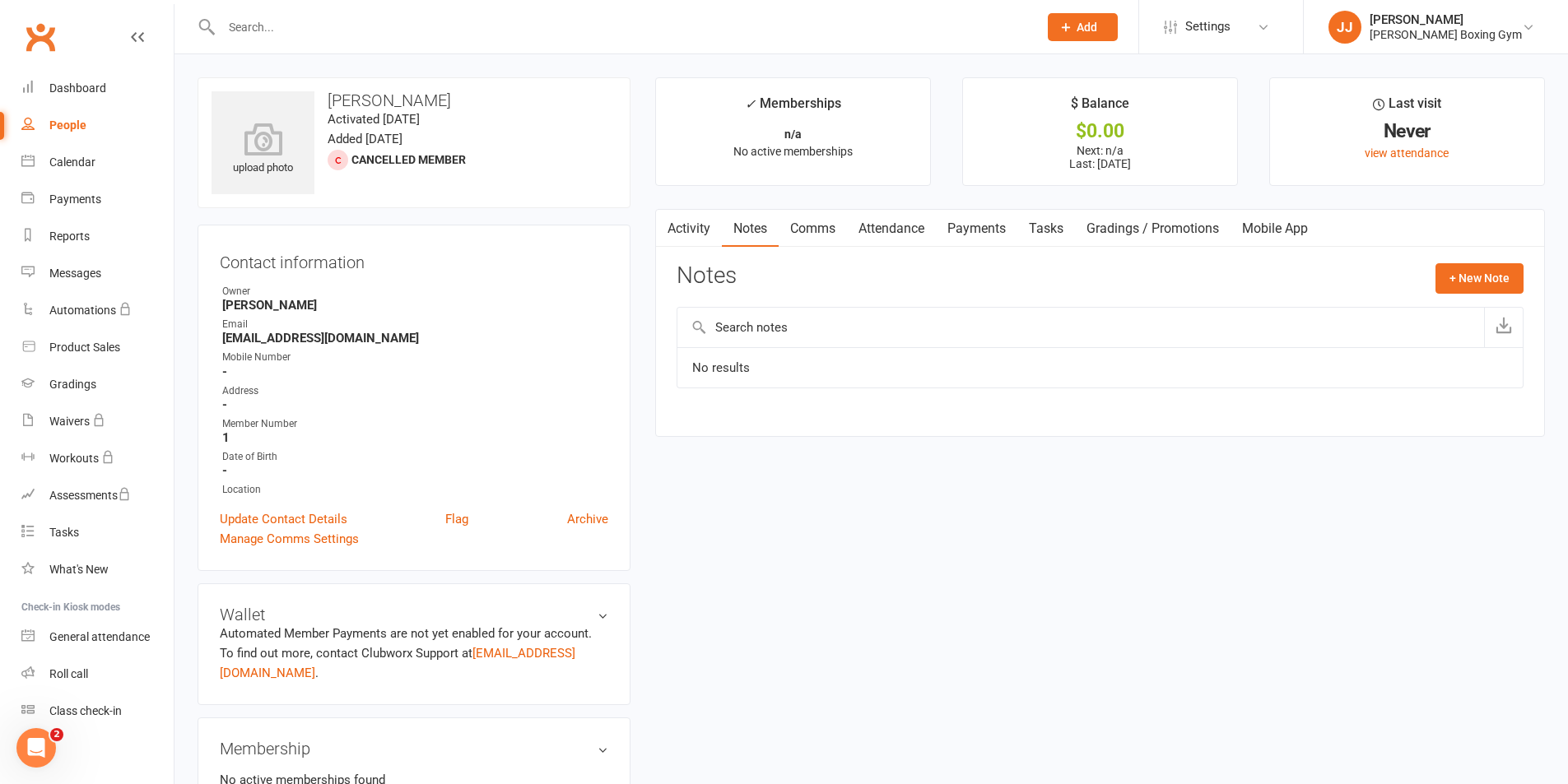
click at [807, 232] on link "Comms" at bounding box center [813, 228] width 69 height 38
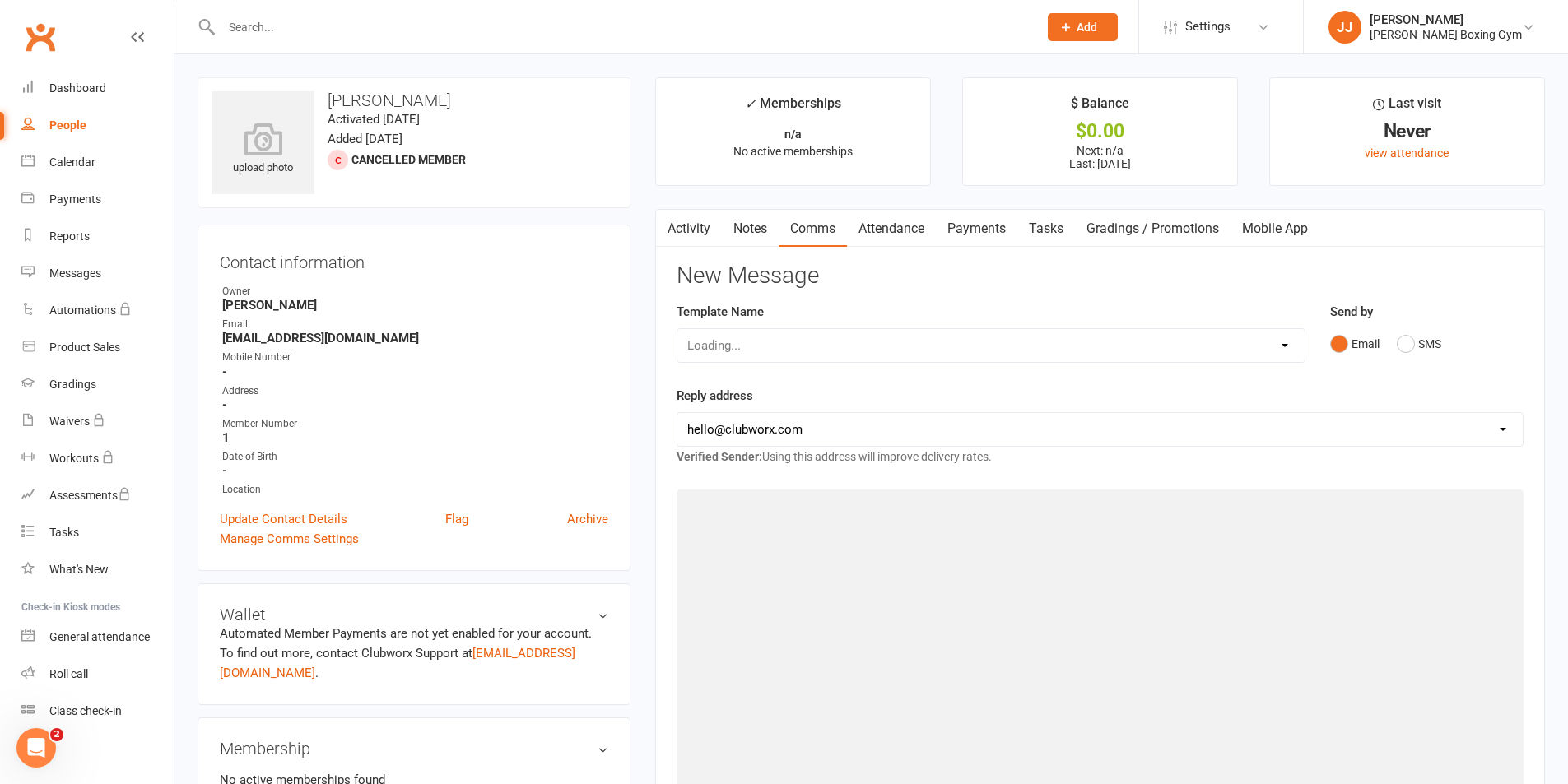
click at [861, 232] on link "Attendance" at bounding box center [892, 228] width 89 height 38
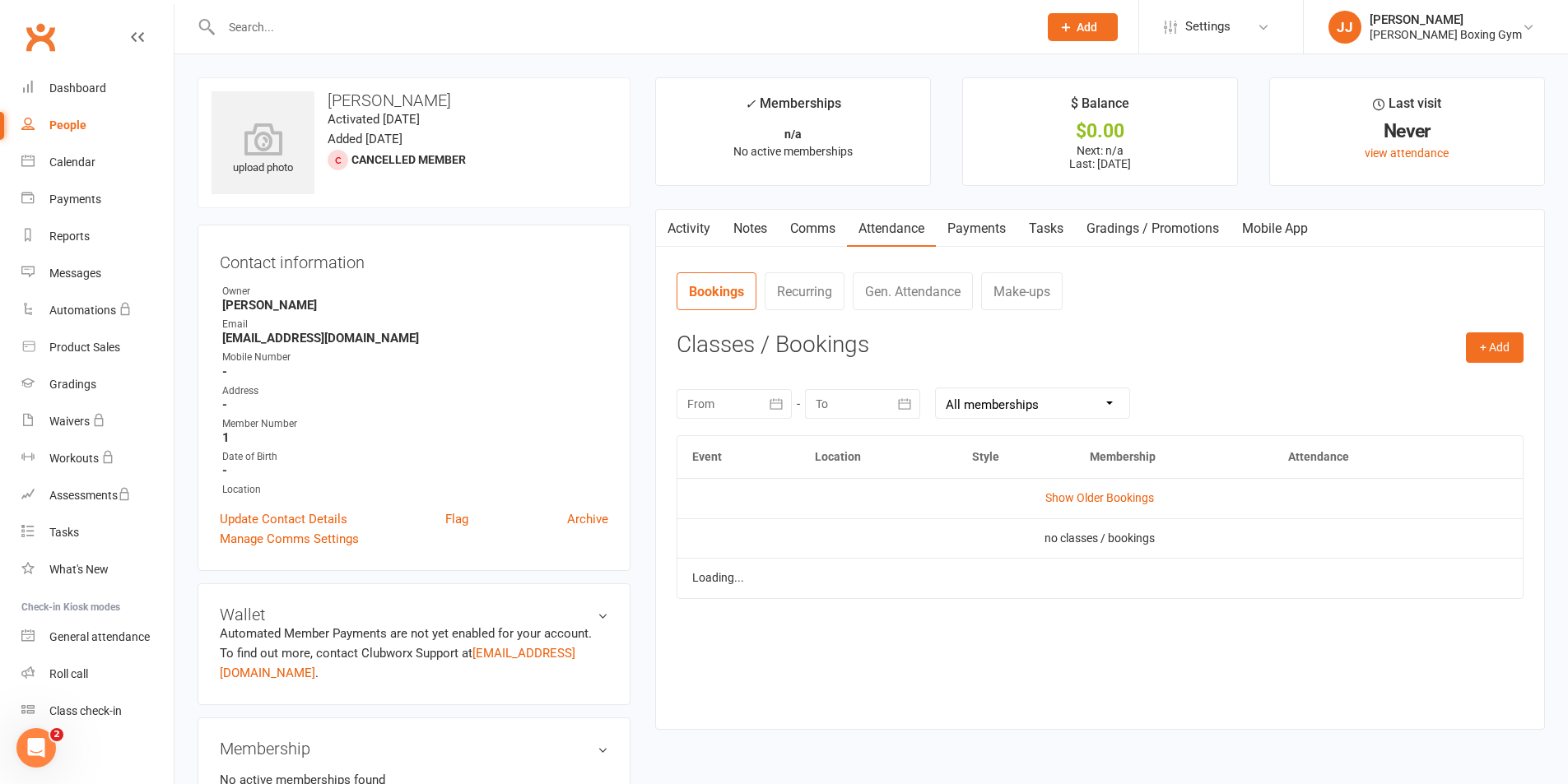
click at [982, 225] on link "Payments" at bounding box center [976, 228] width 81 height 38
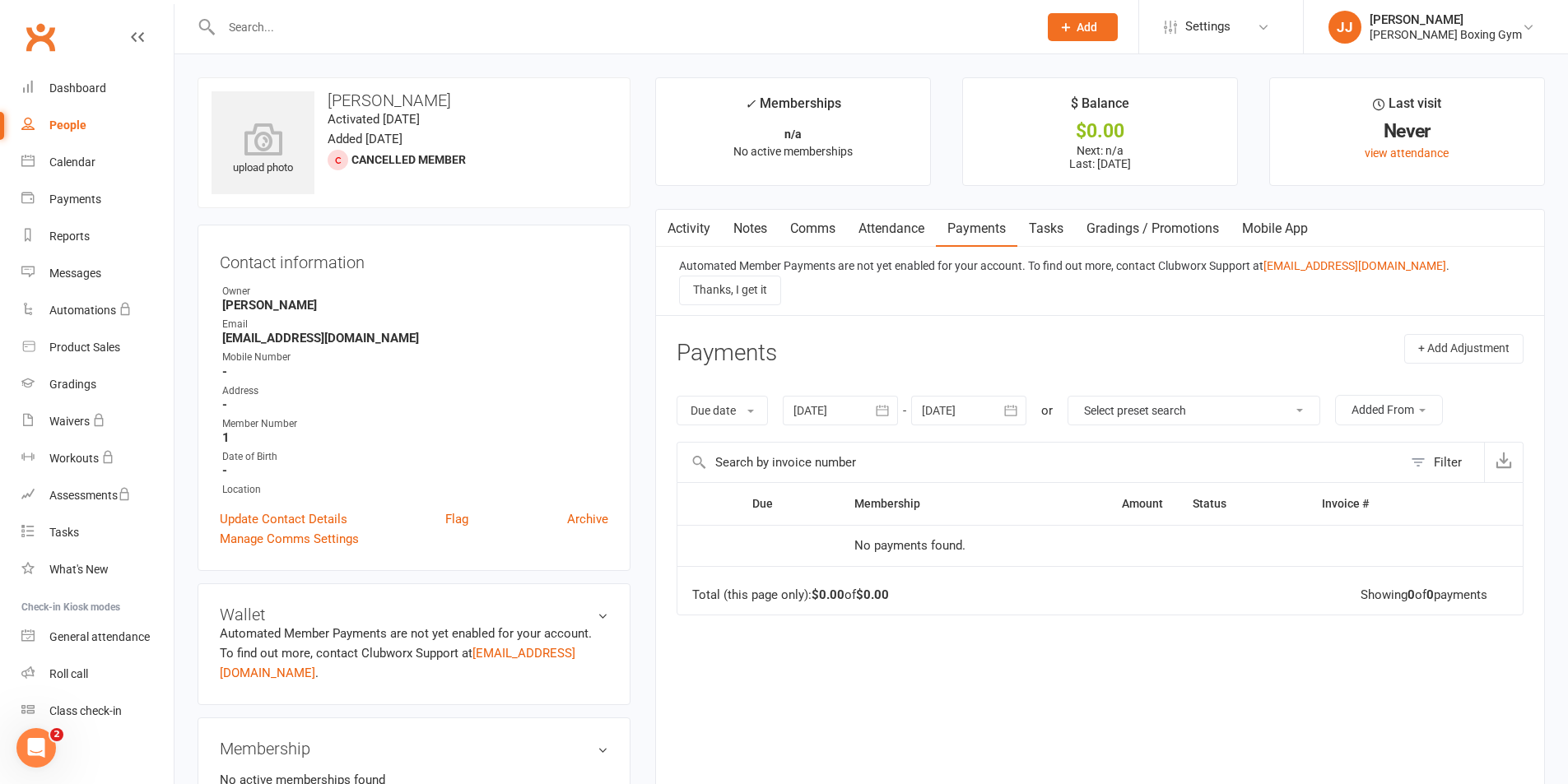
click at [1048, 224] on link "Tasks" at bounding box center [1046, 228] width 58 height 38
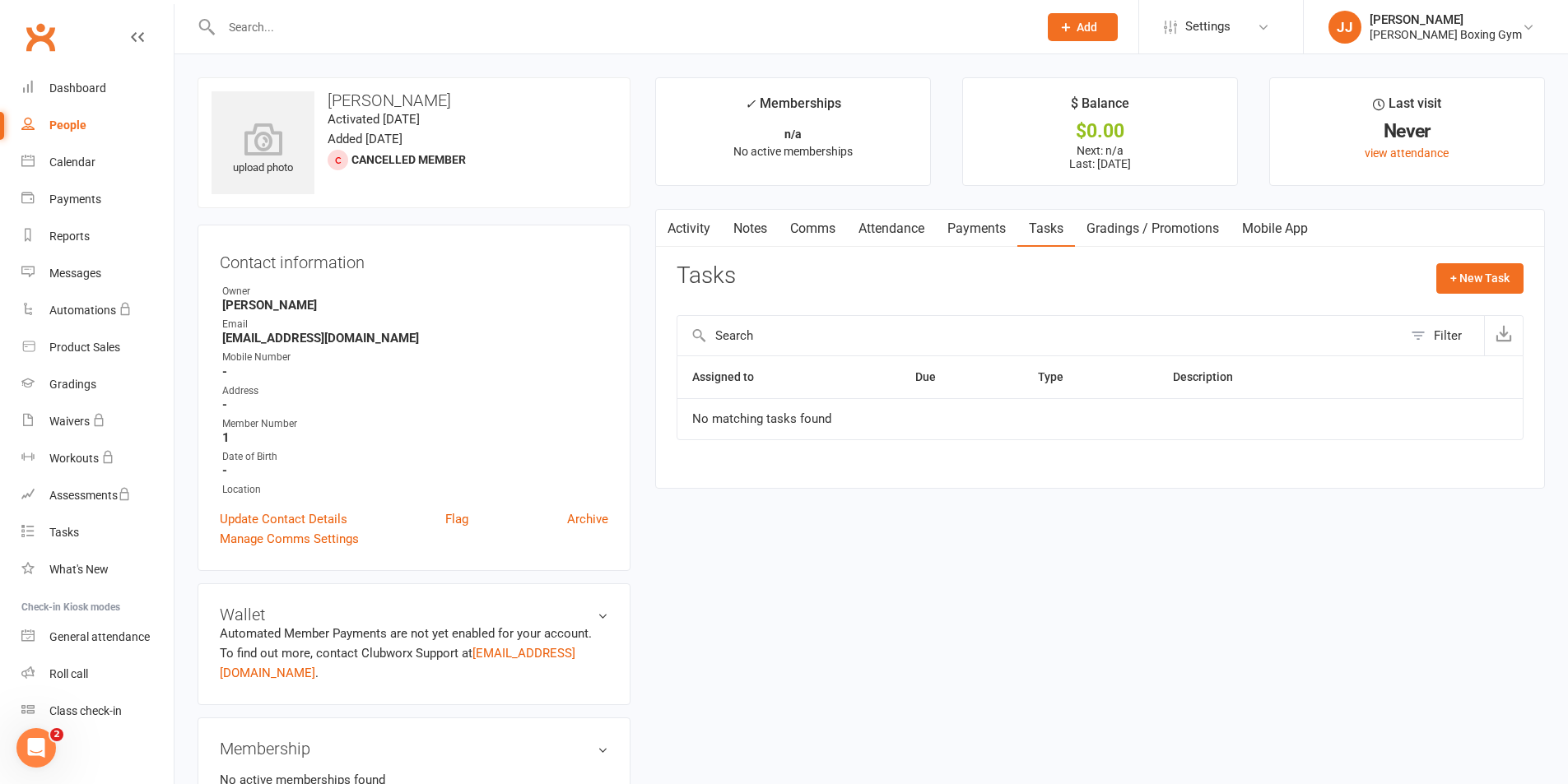
click at [1118, 226] on link "Gradings / Promotions" at bounding box center [1153, 228] width 156 height 38
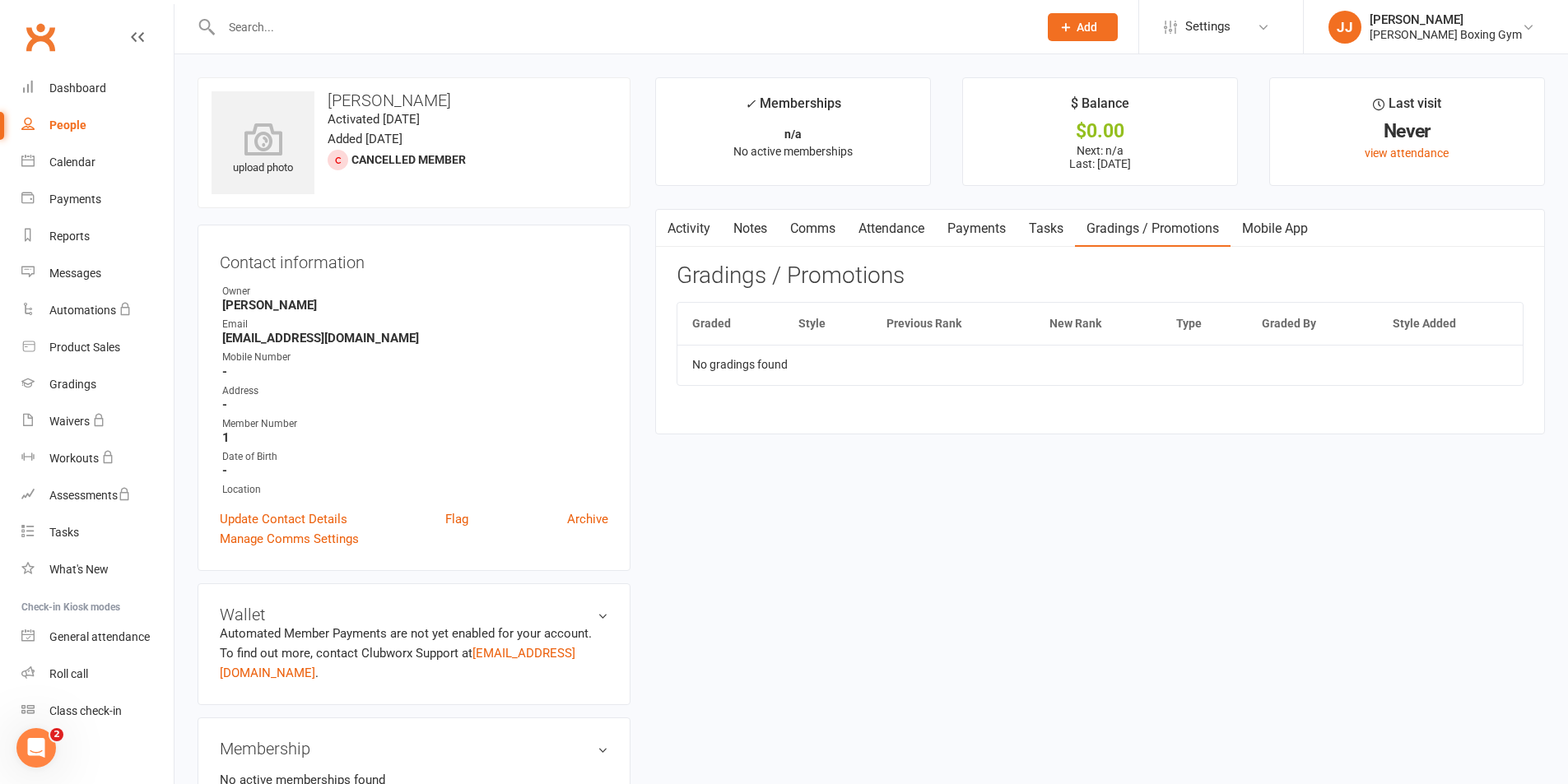
click at [1295, 230] on link "Mobile App" at bounding box center [1276, 228] width 89 height 38
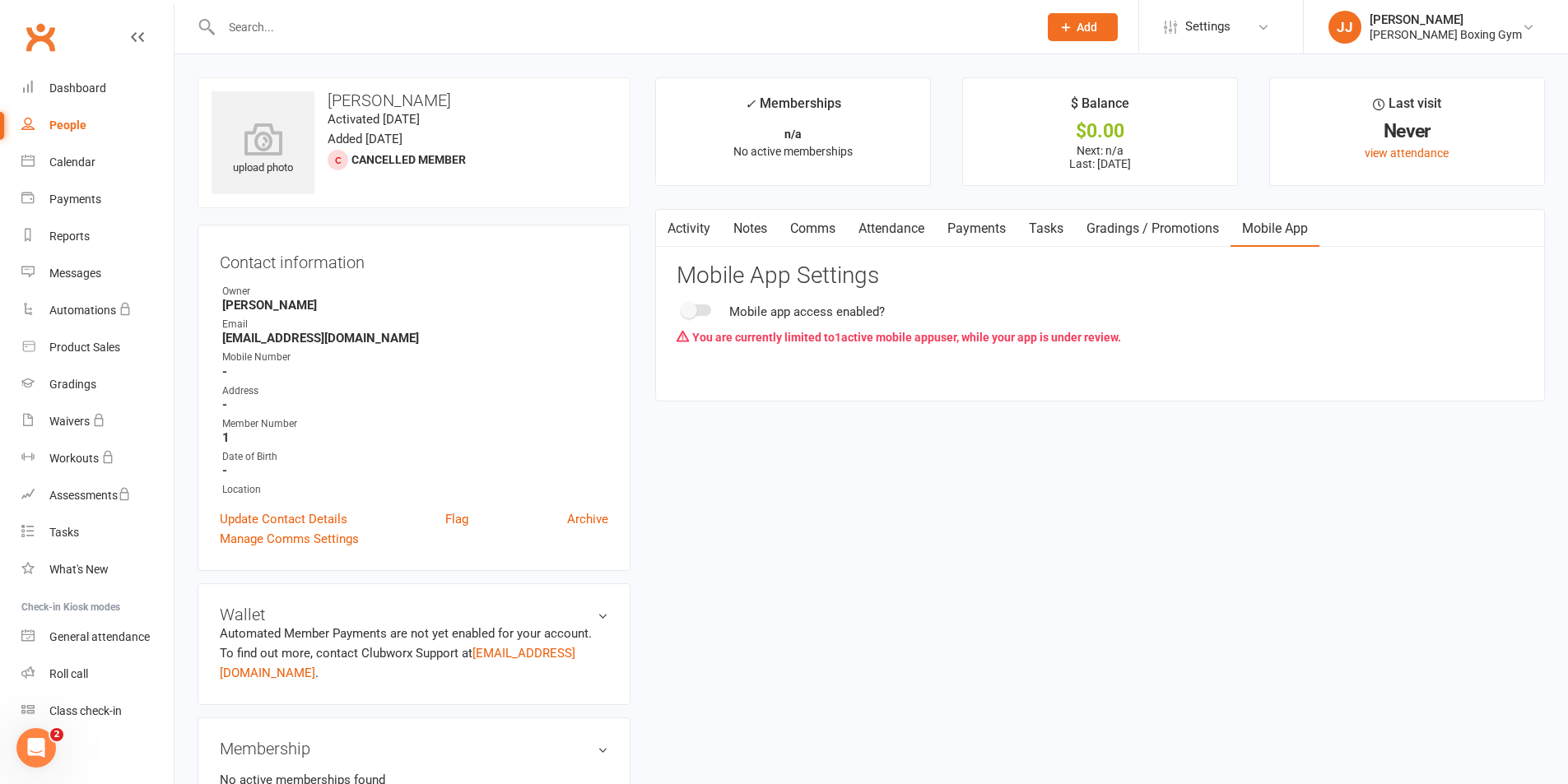
click at [689, 312] on span at bounding box center [689, 311] width 17 height 17
click at [683, 307] on input "checkbox" at bounding box center [683, 307] width 0 height 0
click at [690, 312] on span at bounding box center [689, 311] width 17 height 17
click at [683, 307] on input "checkbox" at bounding box center [683, 307] width 0 height 0
drag, startPoint x: 690, startPoint y: 312, endPoint x: 759, endPoint y: 304, distance: 69.5
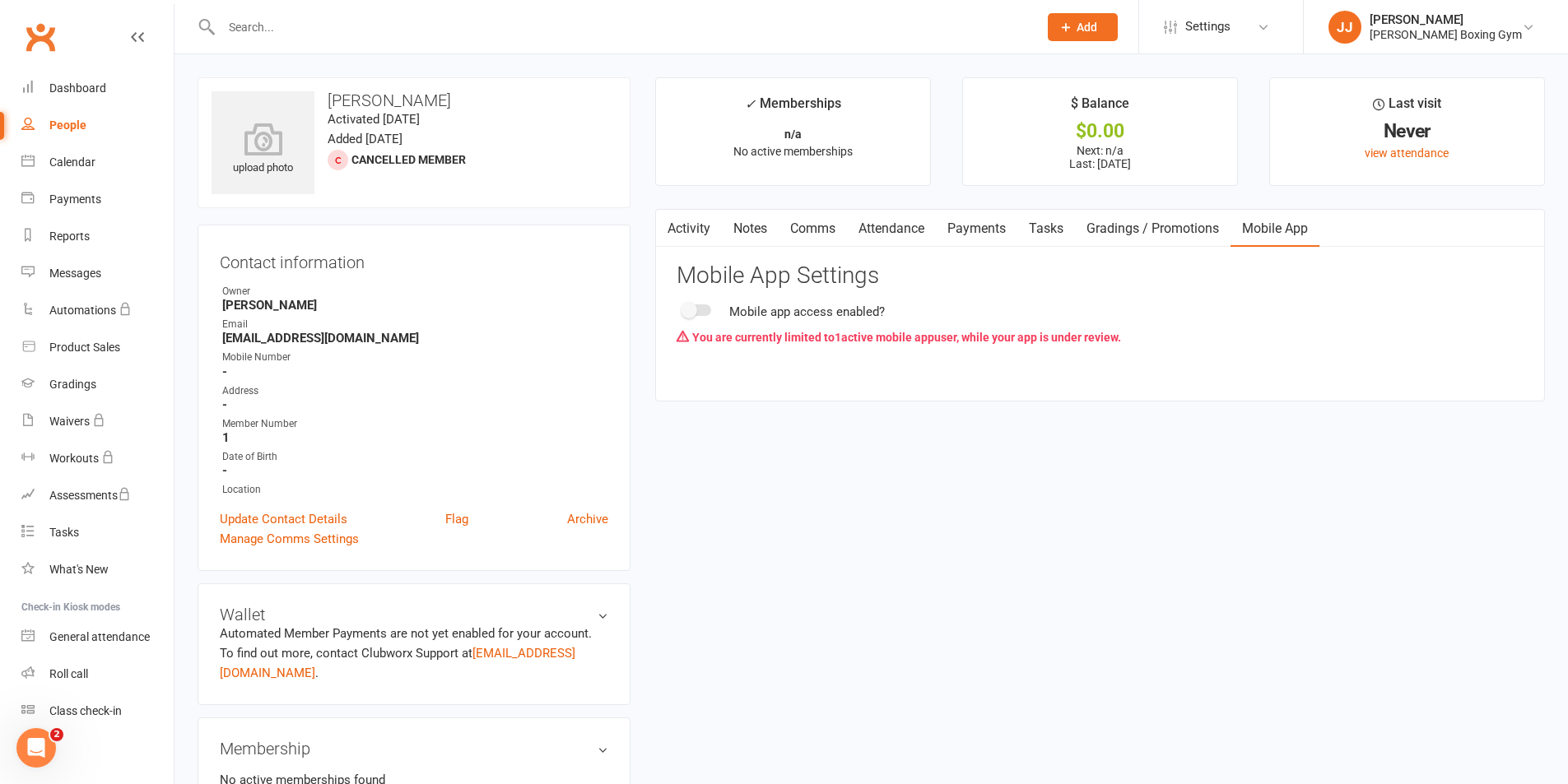
click at [698, 313] on label at bounding box center [696, 310] width 28 height 12
click at [683, 307] on input "checkbox" at bounding box center [683, 307] width 0 height 0
click at [1379, 152] on link "view attendance" at bounding box center [1407, 153] width 84 height 13
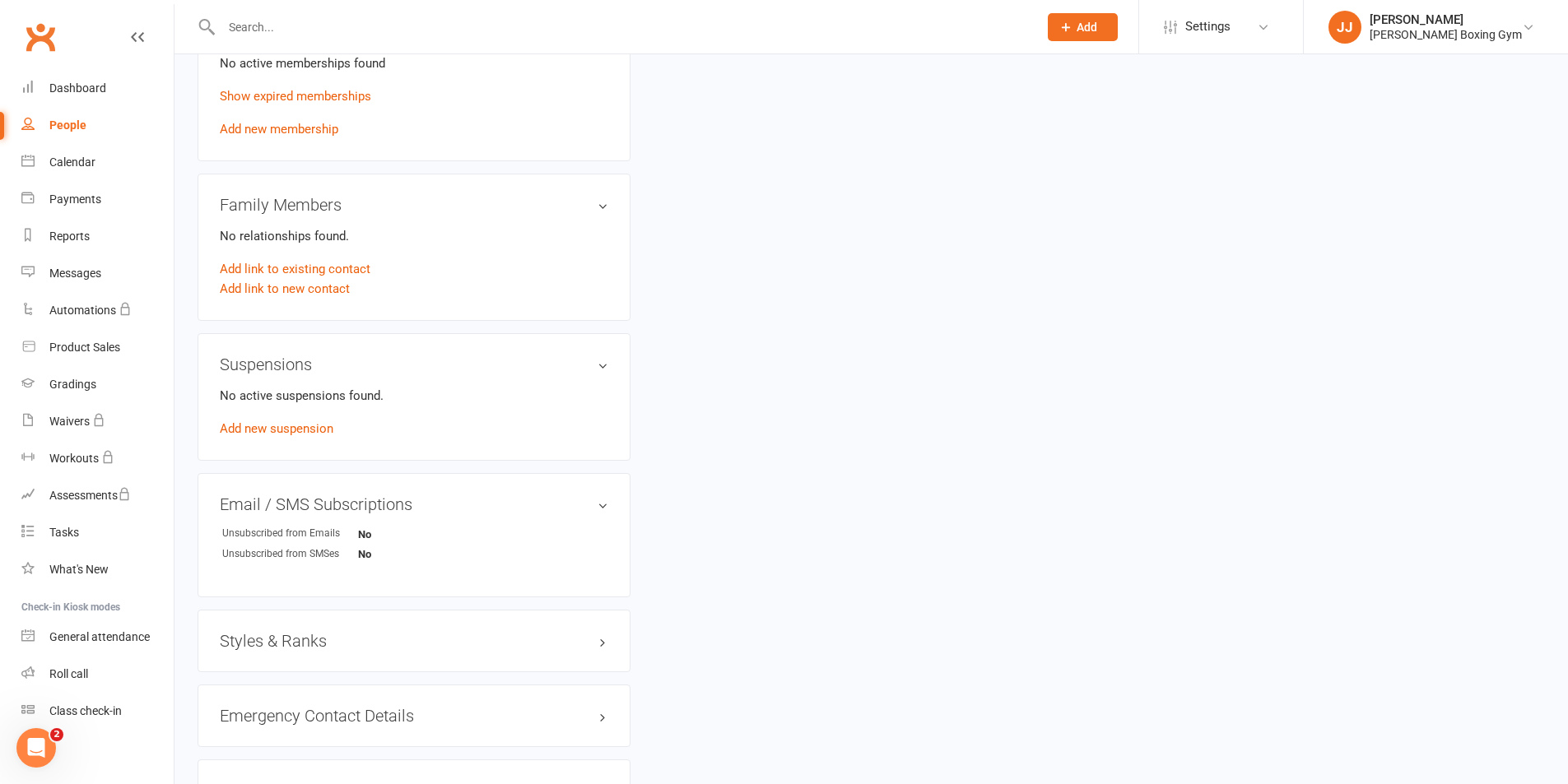
scroll to position [823, 0]
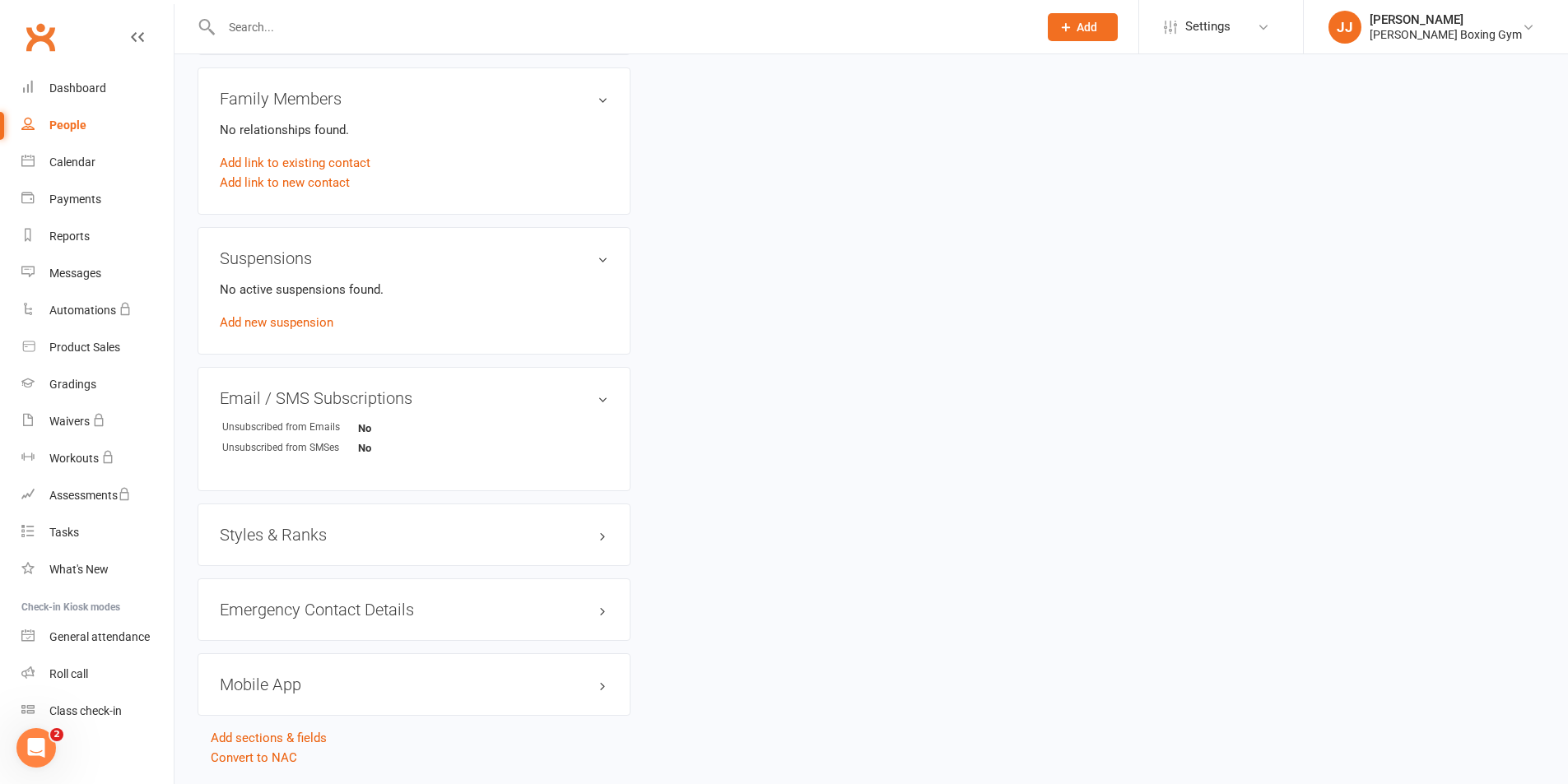
click at [308, 675] on h3 "Mobile App" at bounding box center [414, 684] width 389 height 18
click at [363, 525] on div "Styles & Ranks" at bounding box center [414, 534] width 433 height 63
click at [369, 602] on div "Emergency Contact Details edit" at bounding box center [414, 610] width 433 height 63
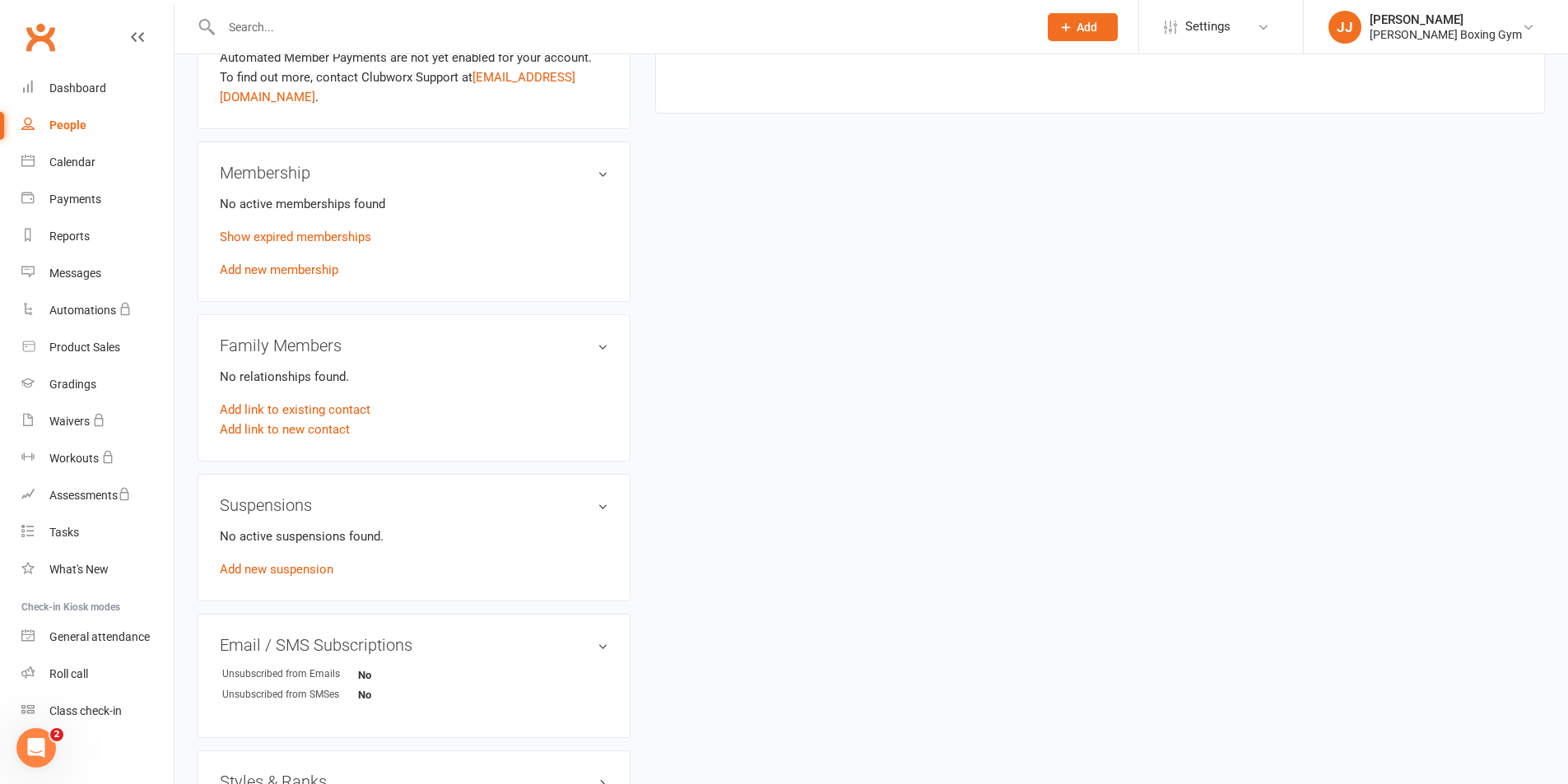
scroll to position [329, 0]
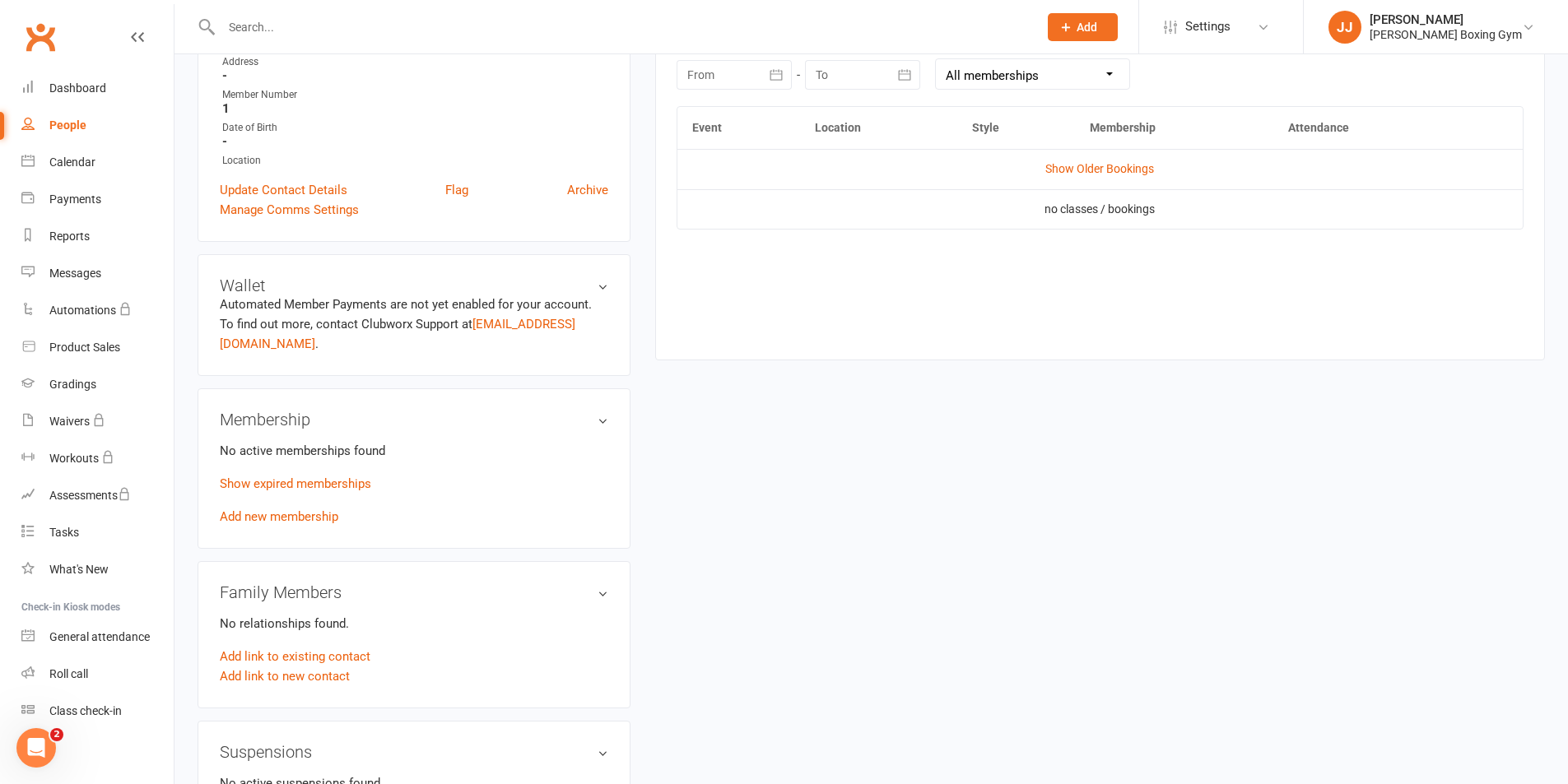
drag, startPoint x: 572, startPoint y: 194, endPoint x: 872, endPoint y: 90, distance: 317.5
click at [577, 194] on link "Archive" at bounding box center [587, 190] width 41 height 20
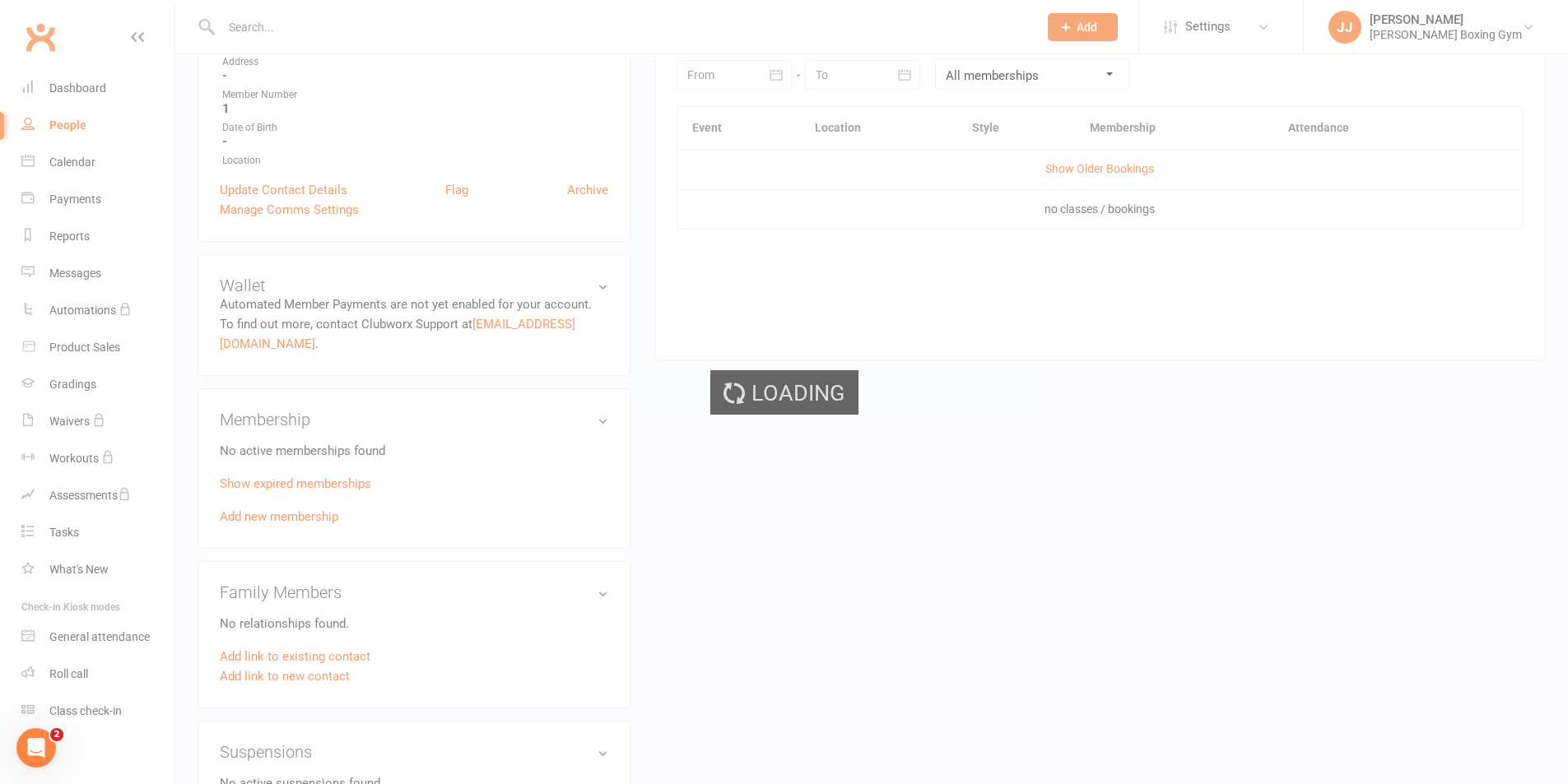
select select "50"
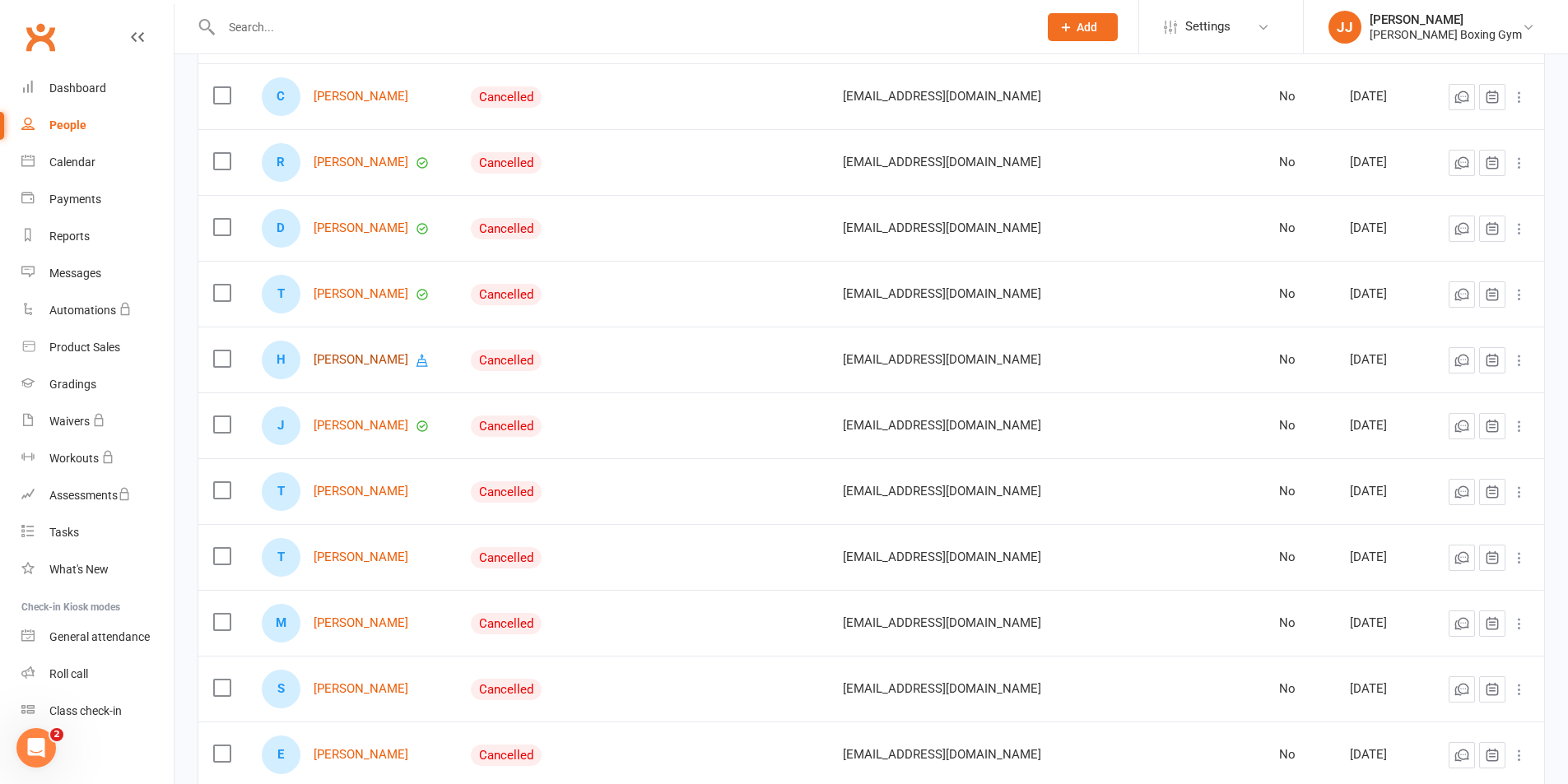
scroll to position [988, 0]
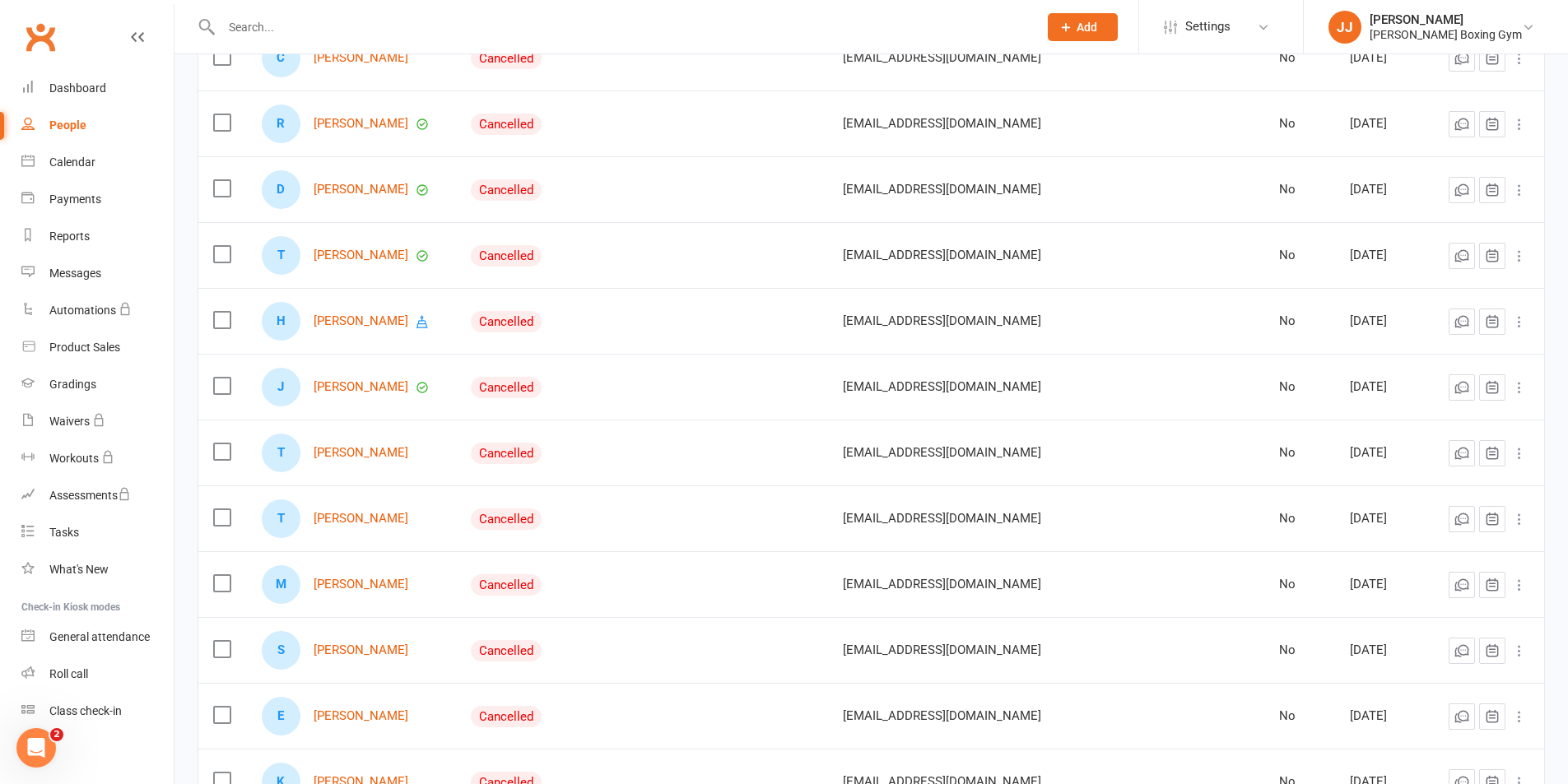
click at [442, 390] on div "J [PERSON_NAME]" at bounding box center [351, 387] width 179 height 39
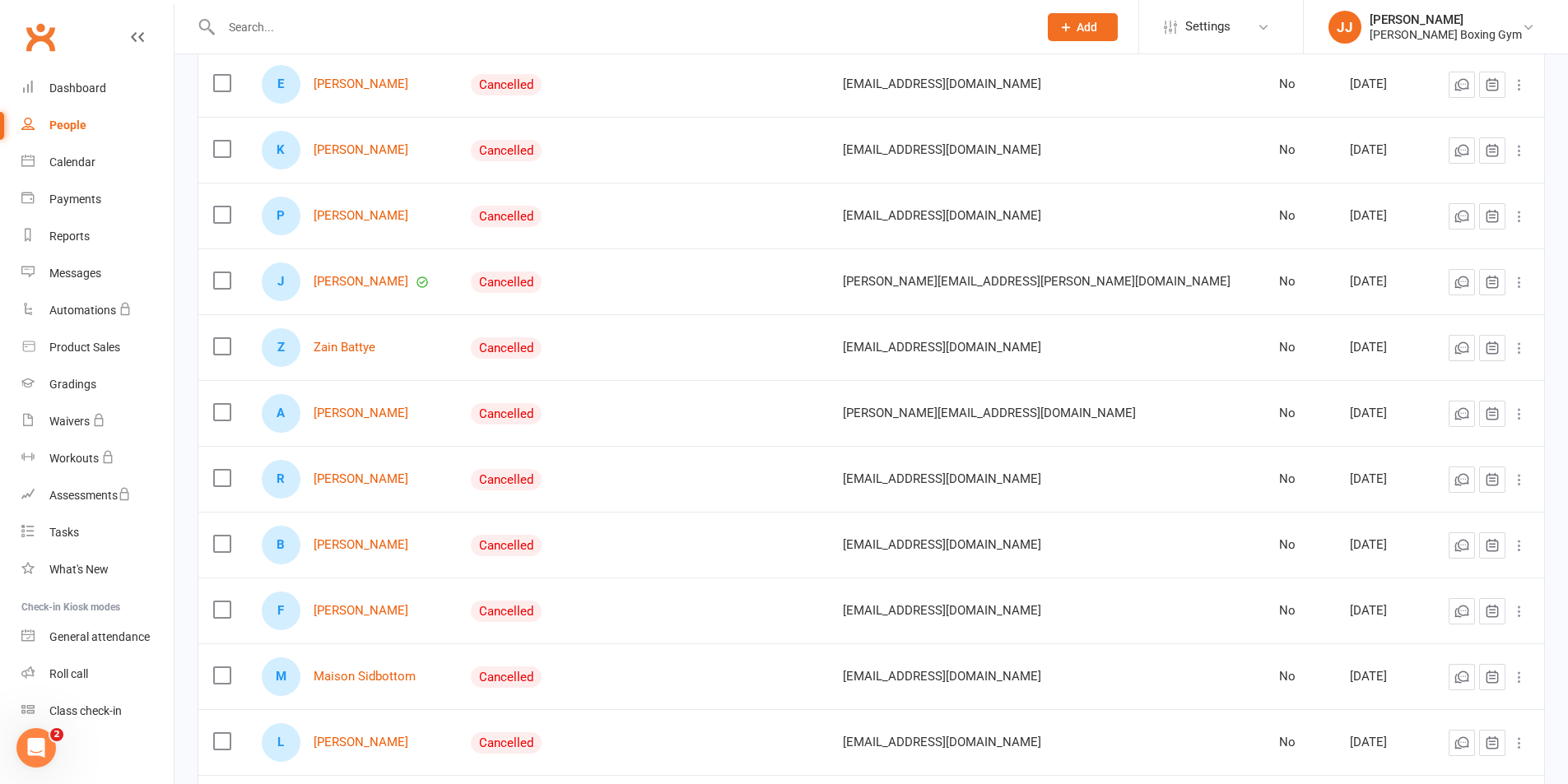
scroll to position [1646, 0]
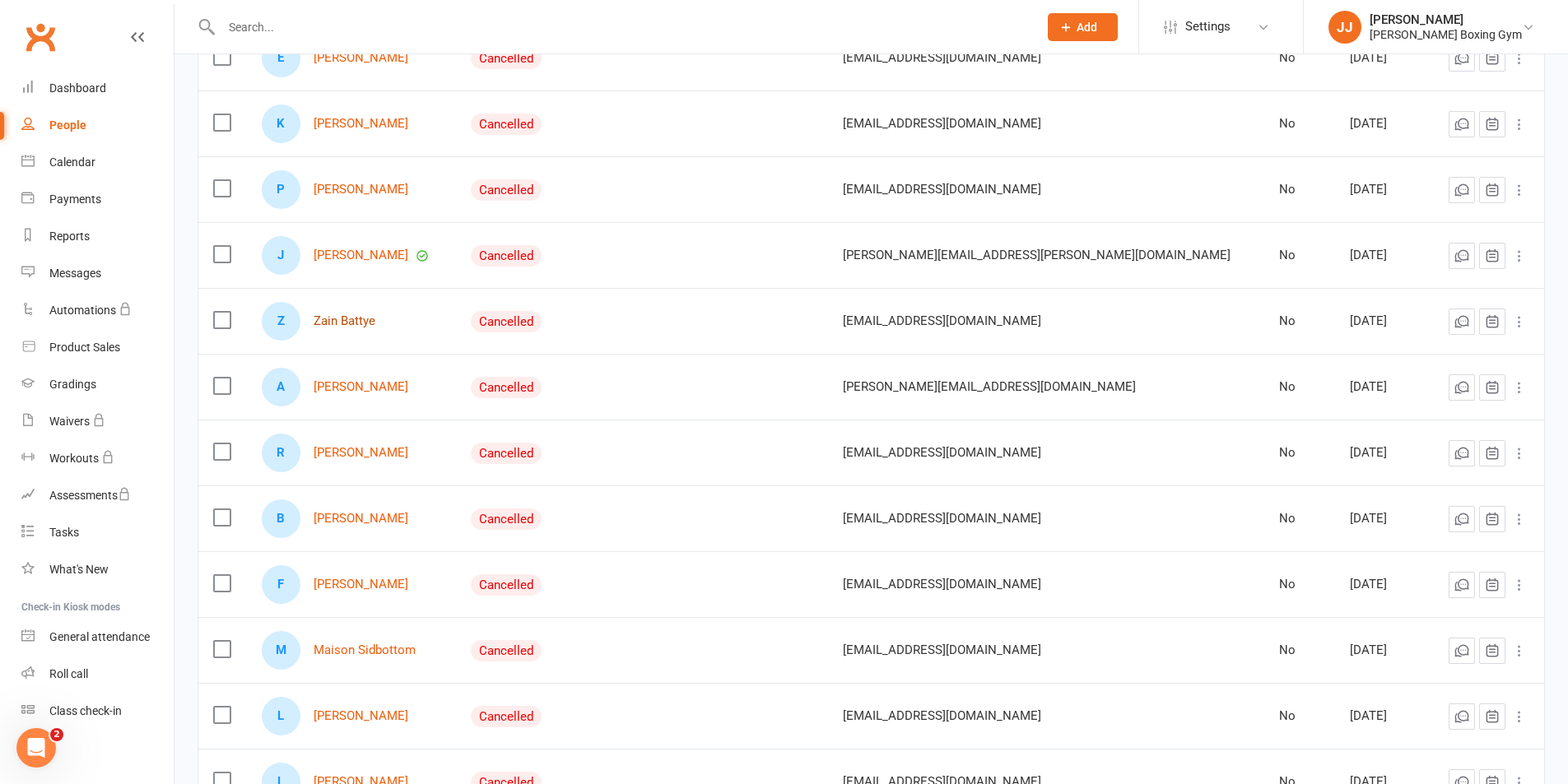
click at [367, 325] on link "Zain Battye" at bounding box center [344, 321] width 62 height 14
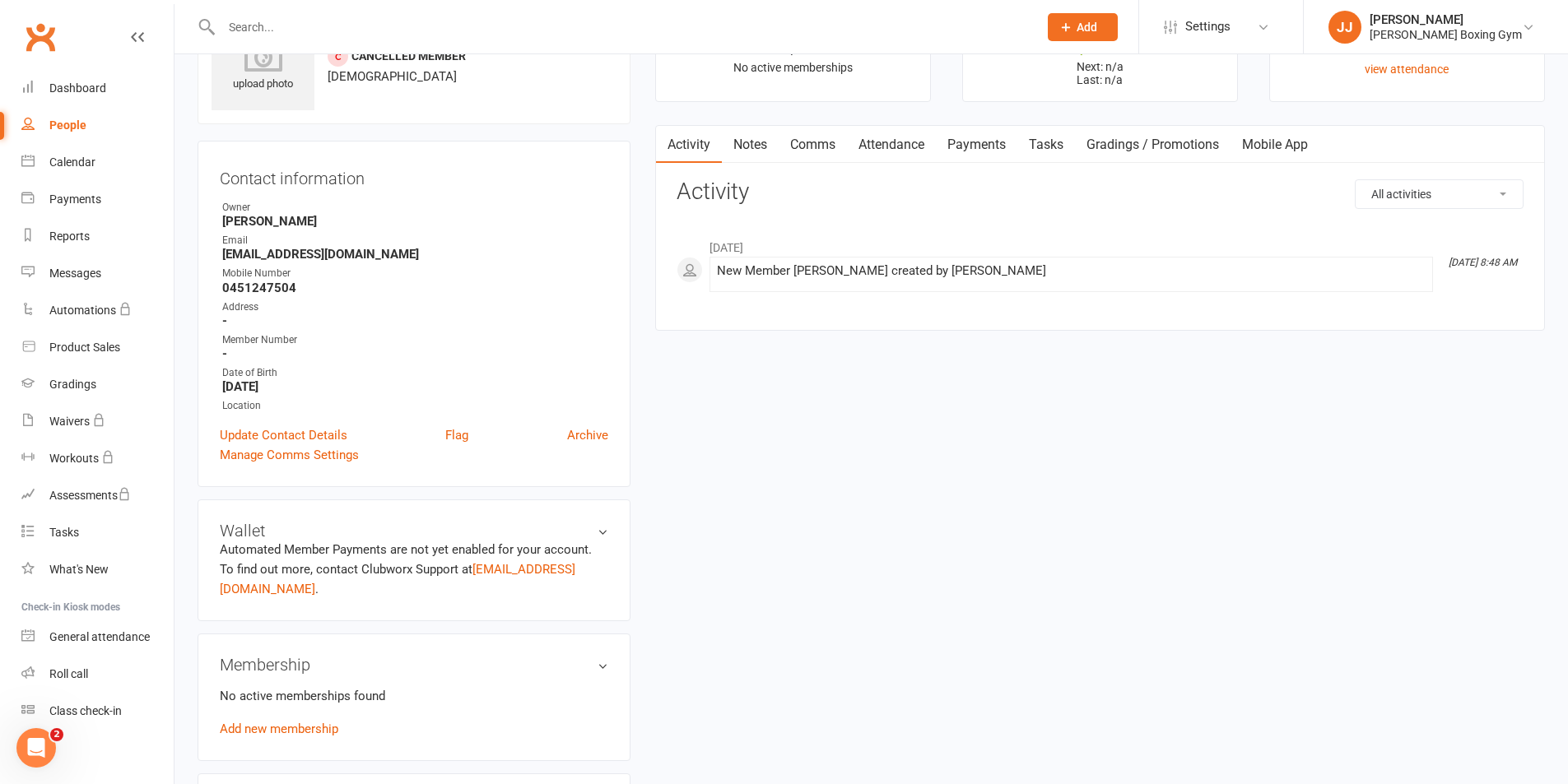
scroll to position [164, 0]
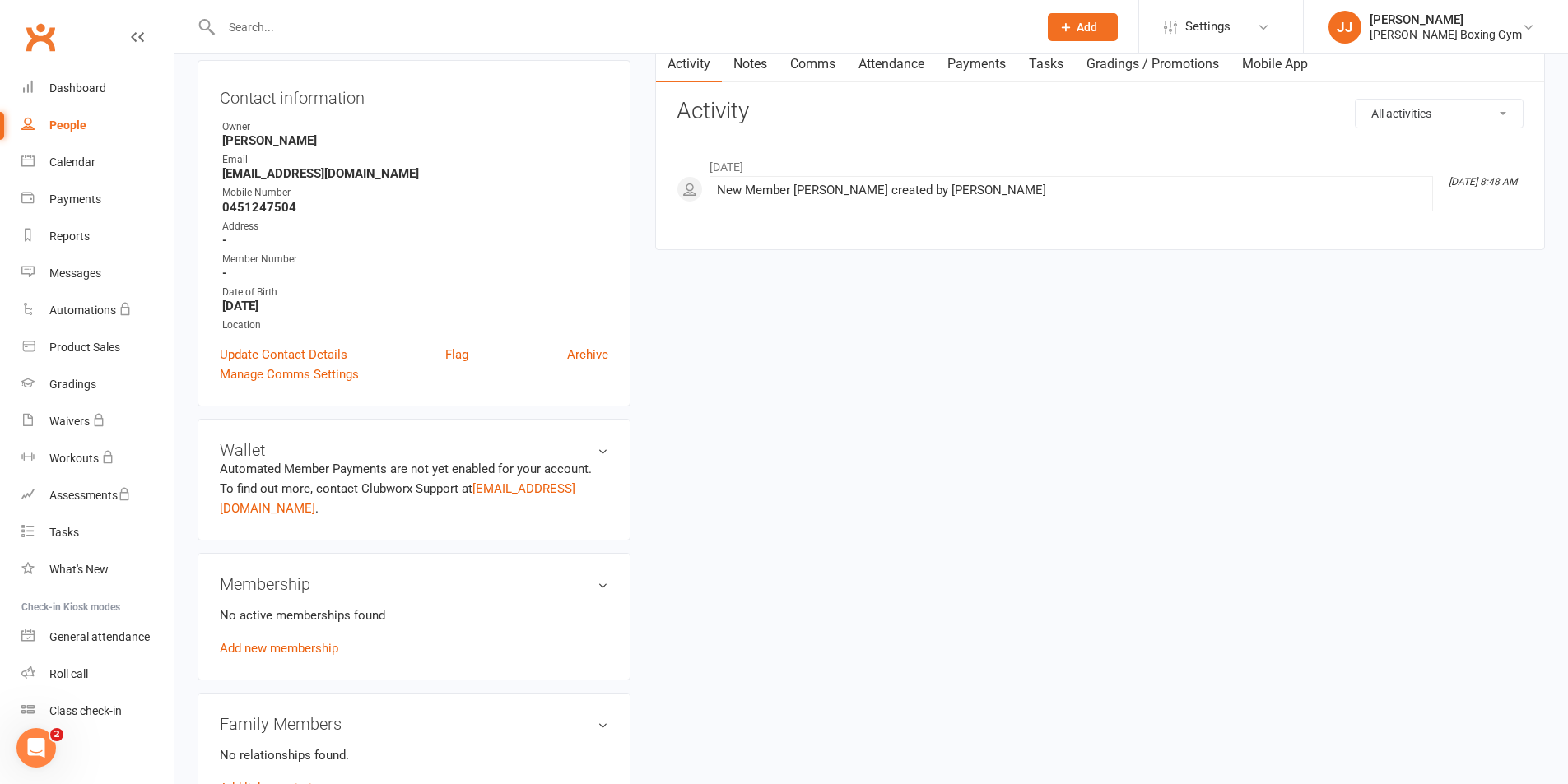
click at [93, 128] on link "People" at bounding box center [98, 126] width 153 height 37
select select "50"
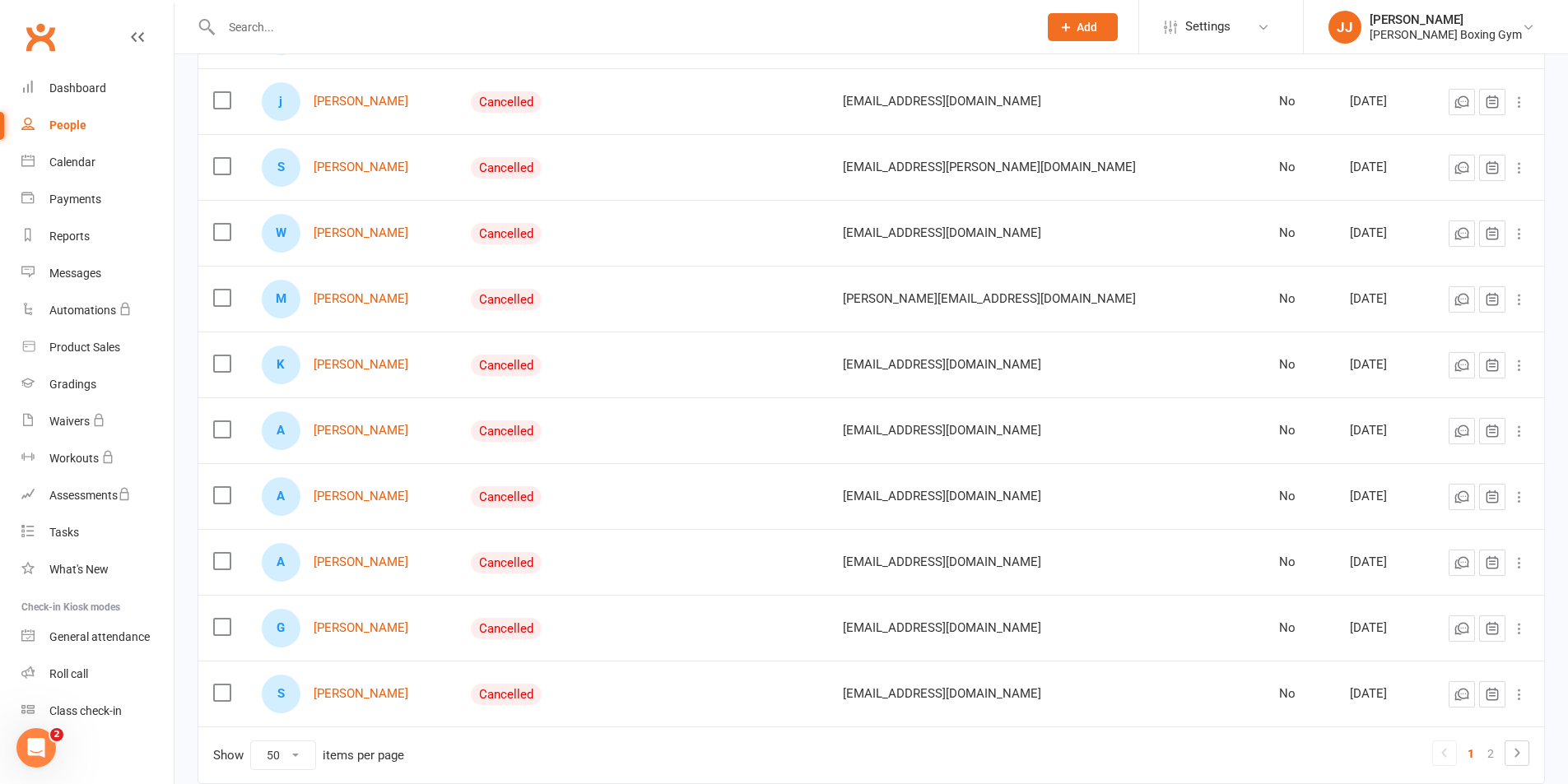
scroll to position [2942, 0]
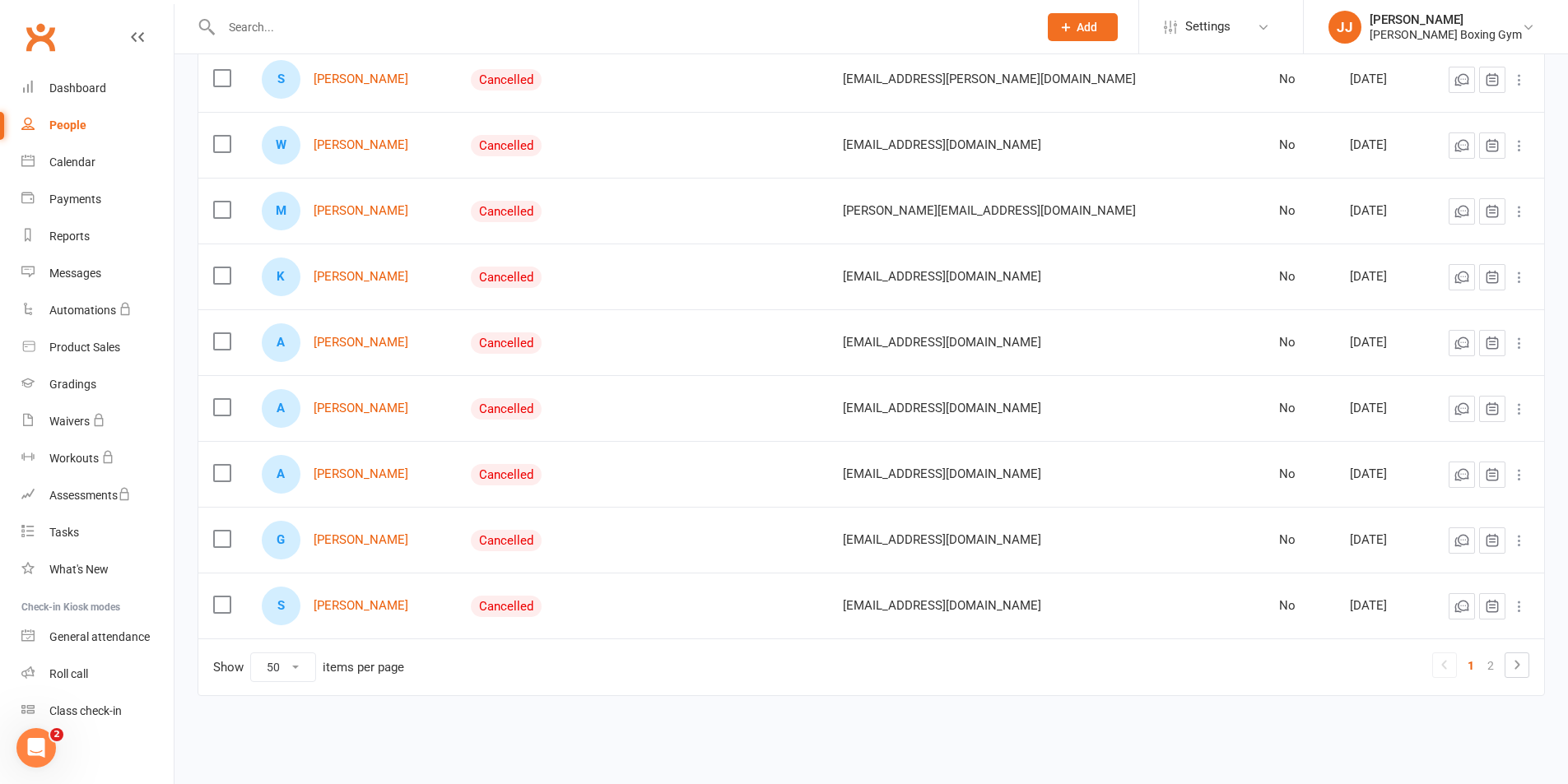
click at [349, 334] on div "A [PERSON_NAME]" at bounding box center [351, 343] width 179 height 39
click at [350, 339] on link "[PERSON_NAME]" at bounding box center [360, 343] width 95 height 14
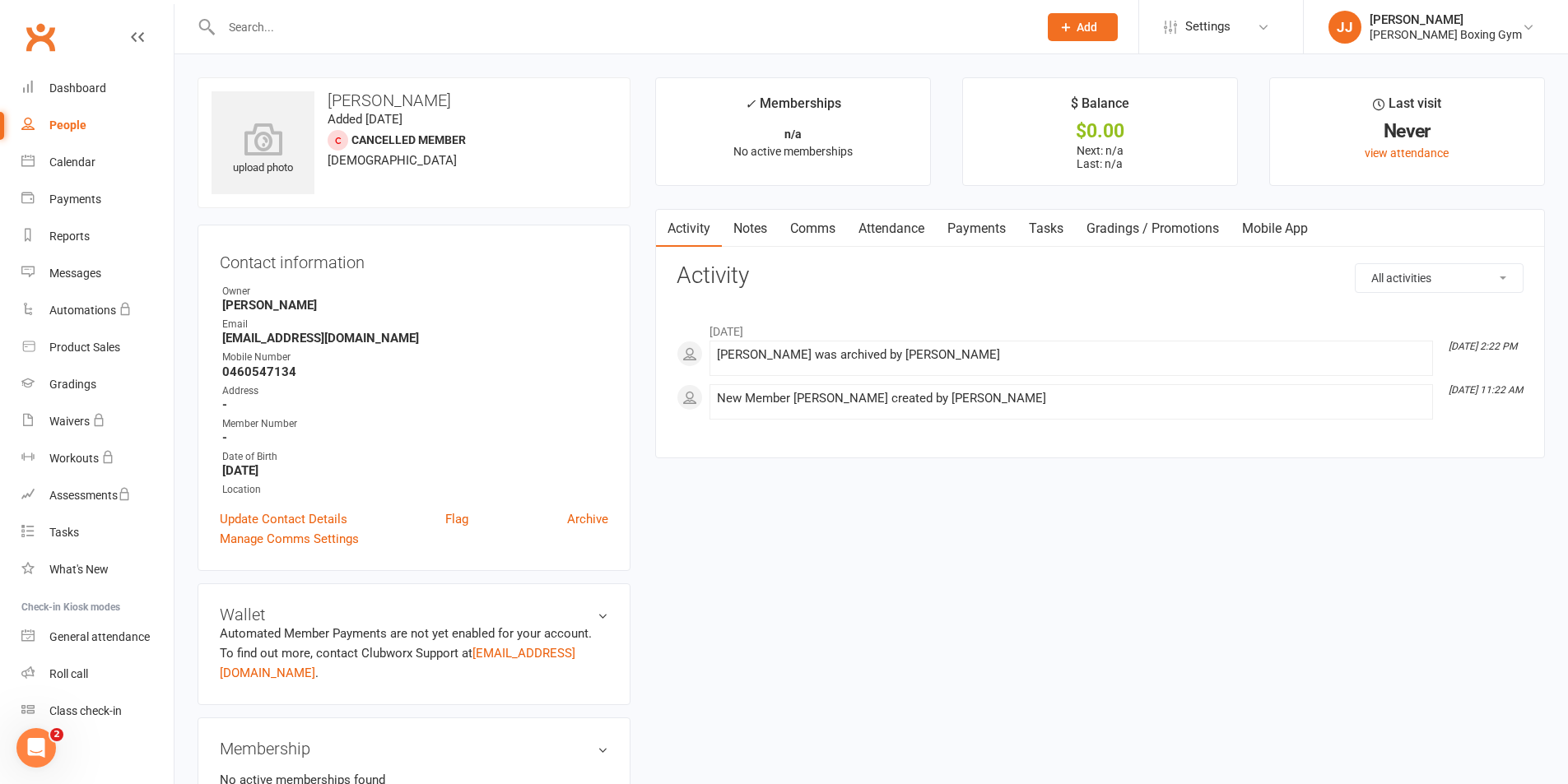
click at [75, 125] on div "People" at bounding box center [68, 125] width 37 height 13
select select "50"
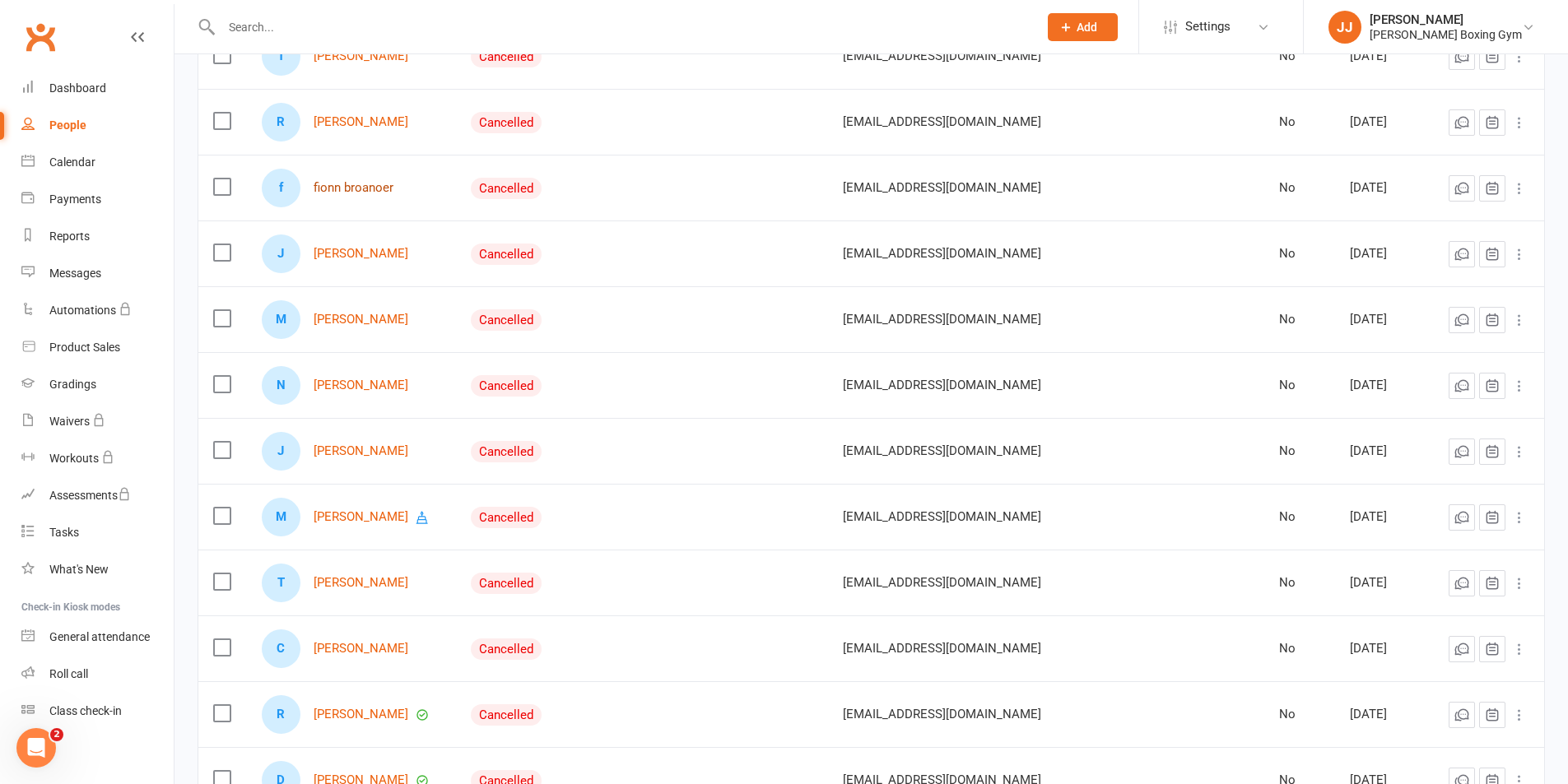
scroll to position [411, 0]
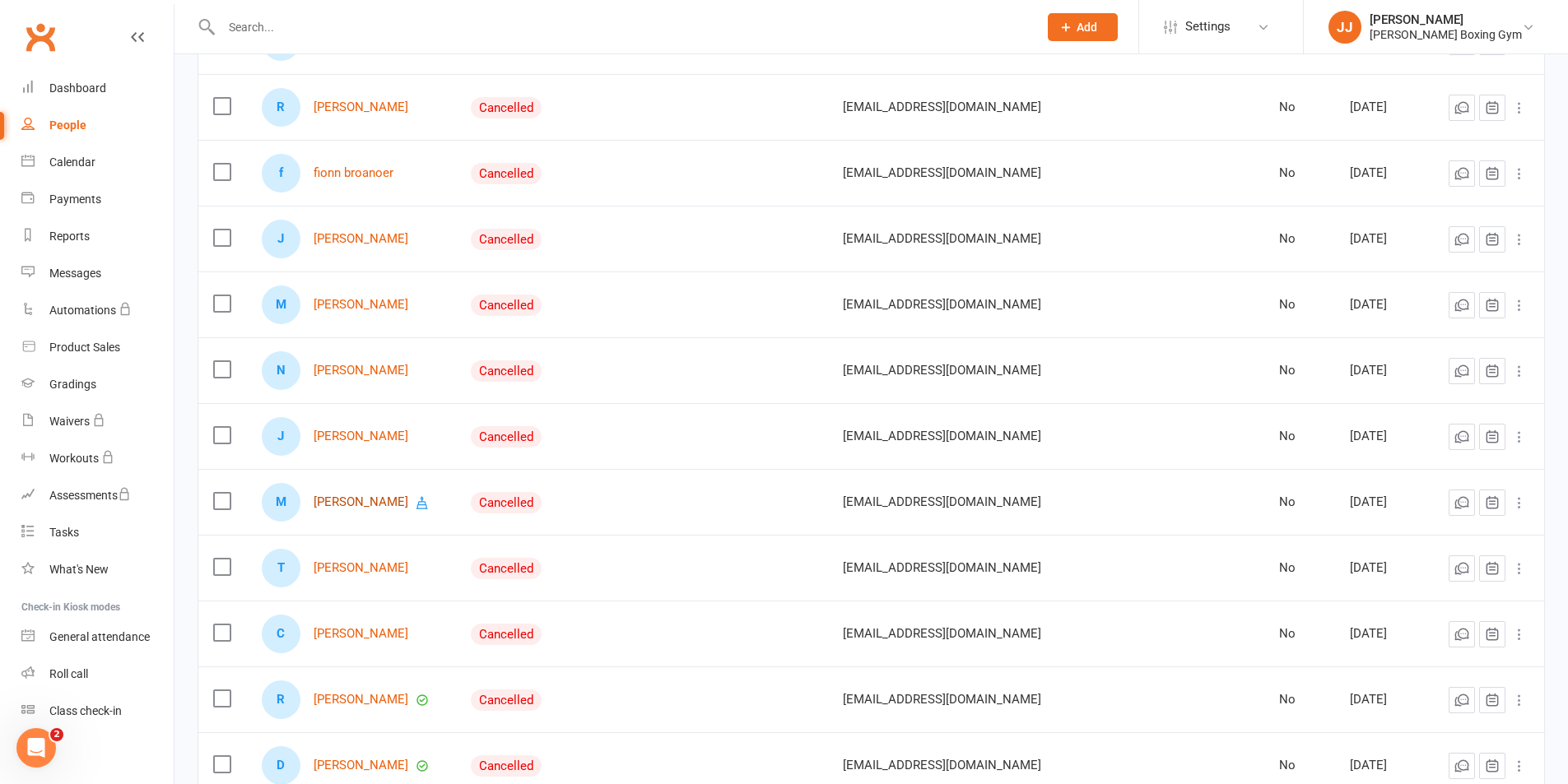
click at [393, 496] on link "[PERSON_NAME]" at bounding box center [360, 502] width 95 height 14
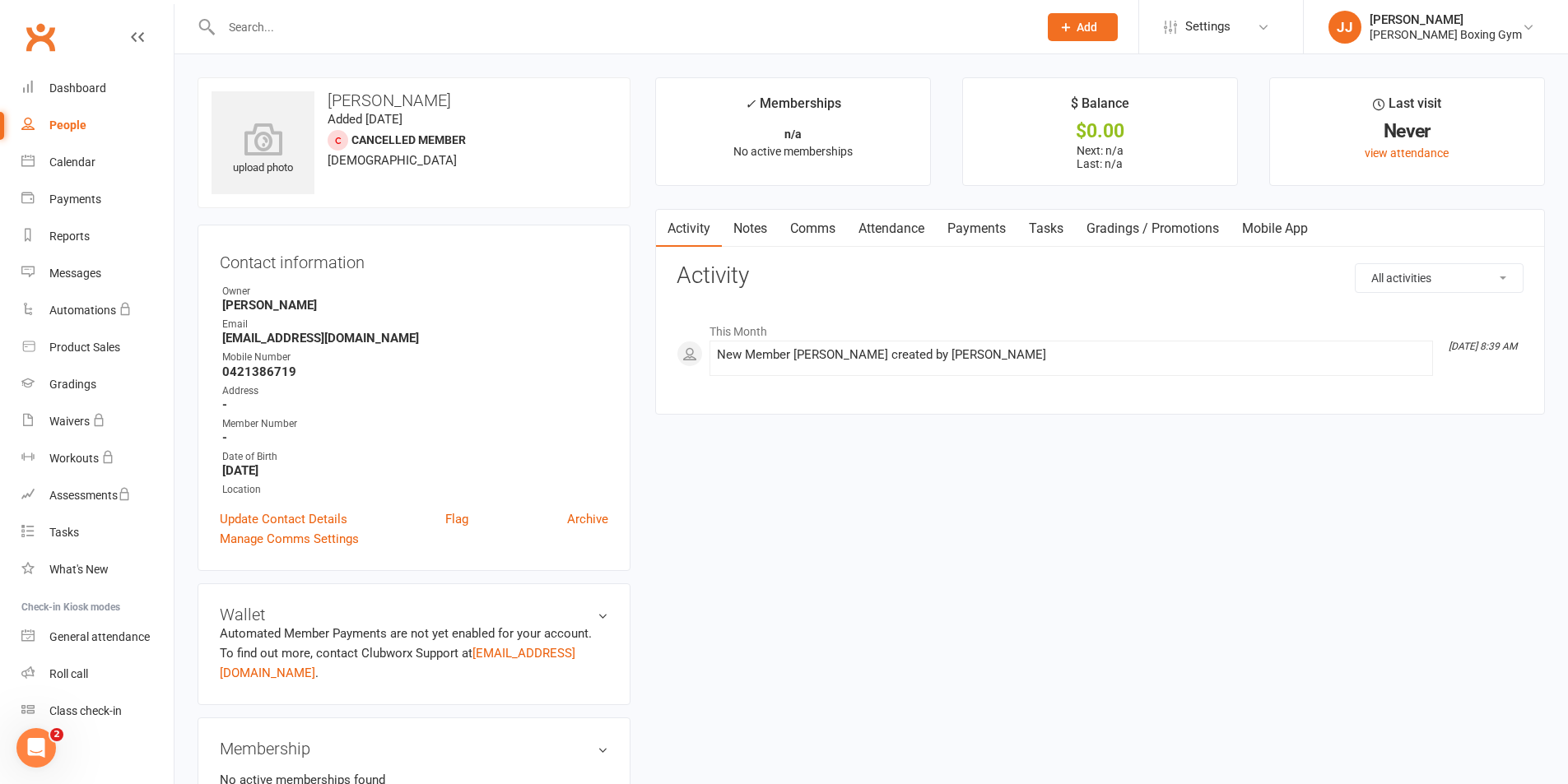
click at [91, 135] on link "People" at bounding box center [98, 126] width 153 height 37
select select "50"
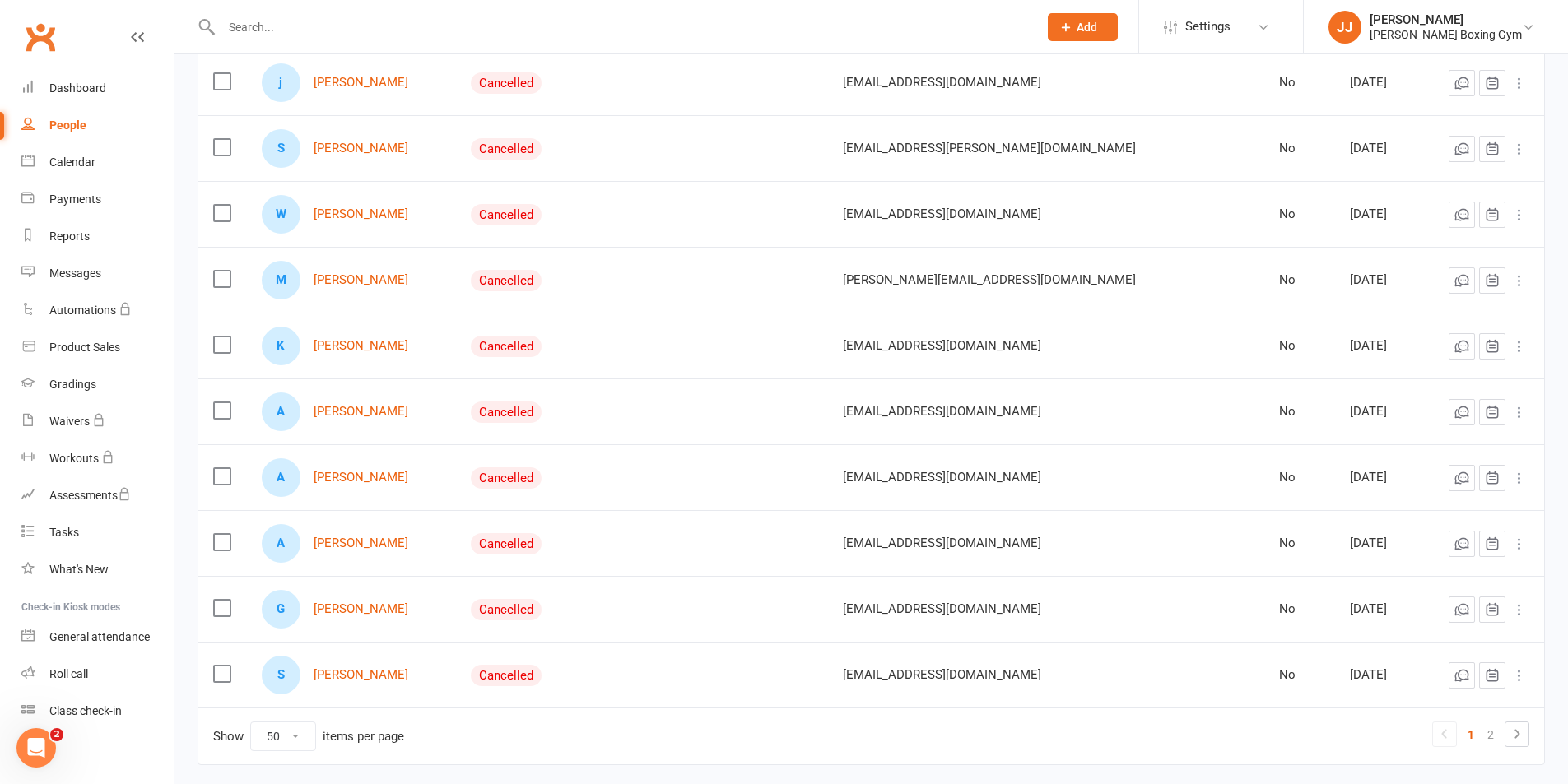
scroll to position [2942, 0]
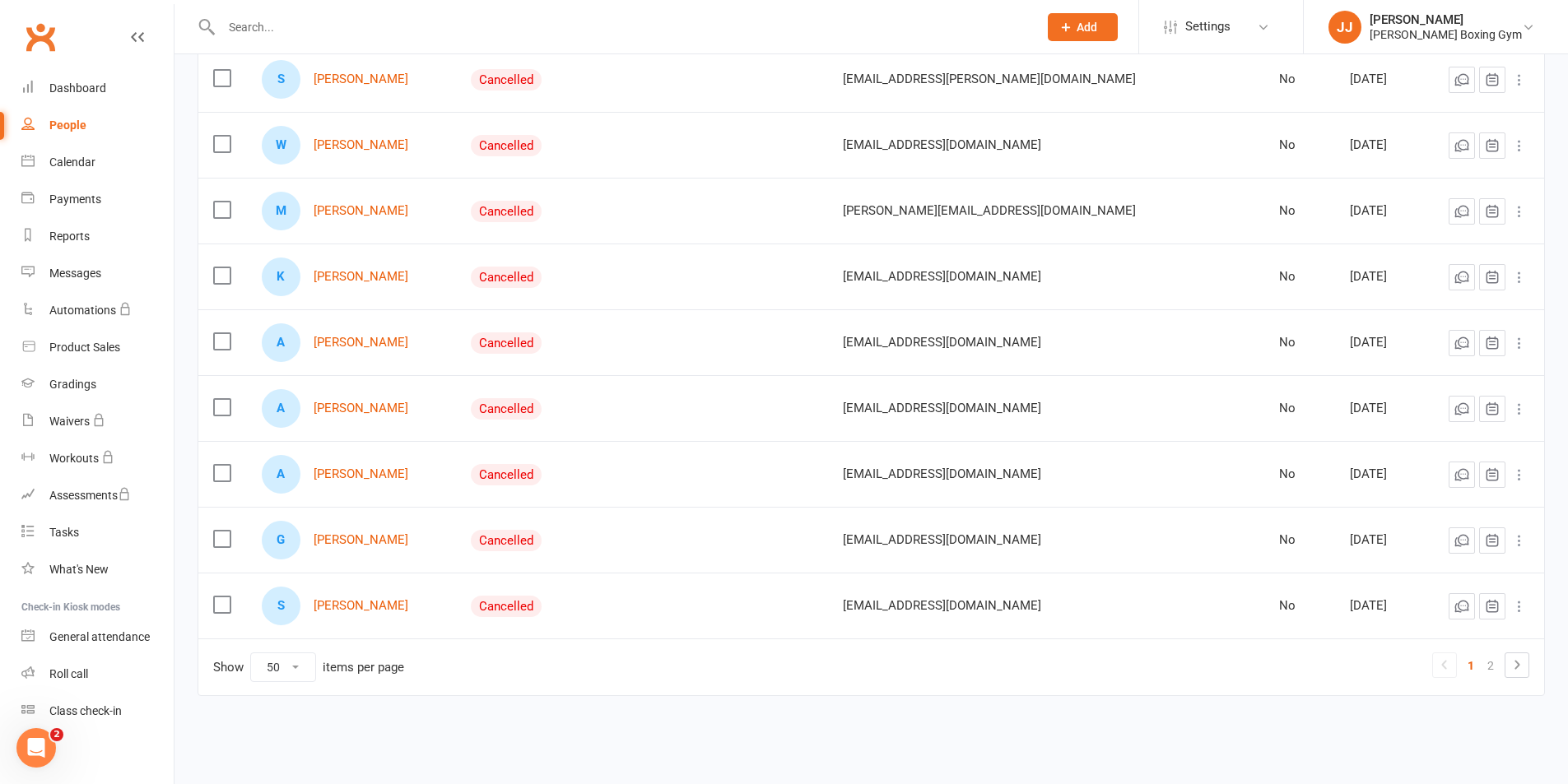
click at [375, 533] on div "[PERSON_NAME]" at bounding box center [351, 540] width 179 height 39
click at [363, 540] on link "[PERSON_NAME]" at bounding box center [360, 540] width 95 height 14
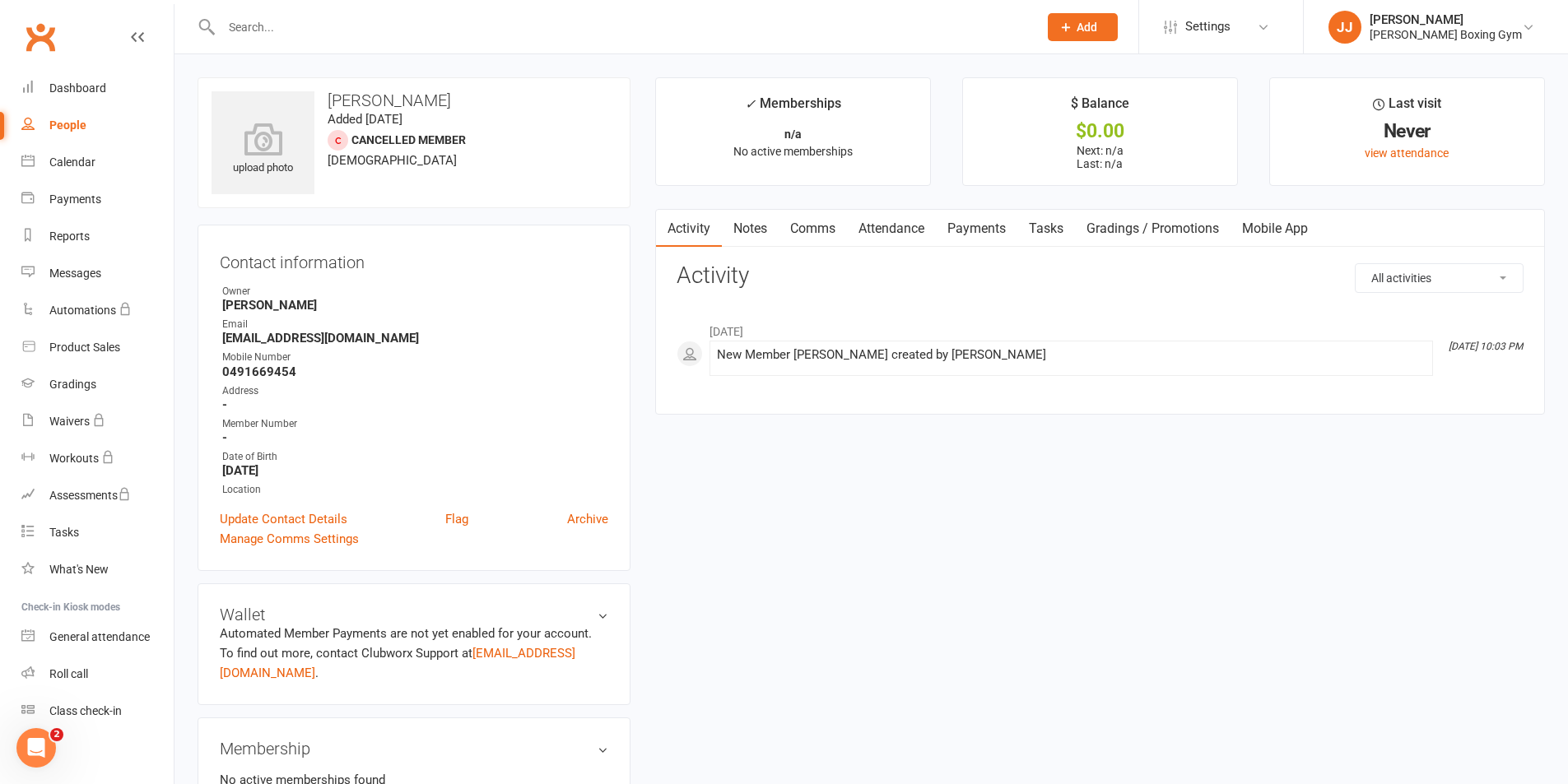
click at [70, 126] on div "People" at bounding box center [68, 125] width 37 height 13
select select "50"
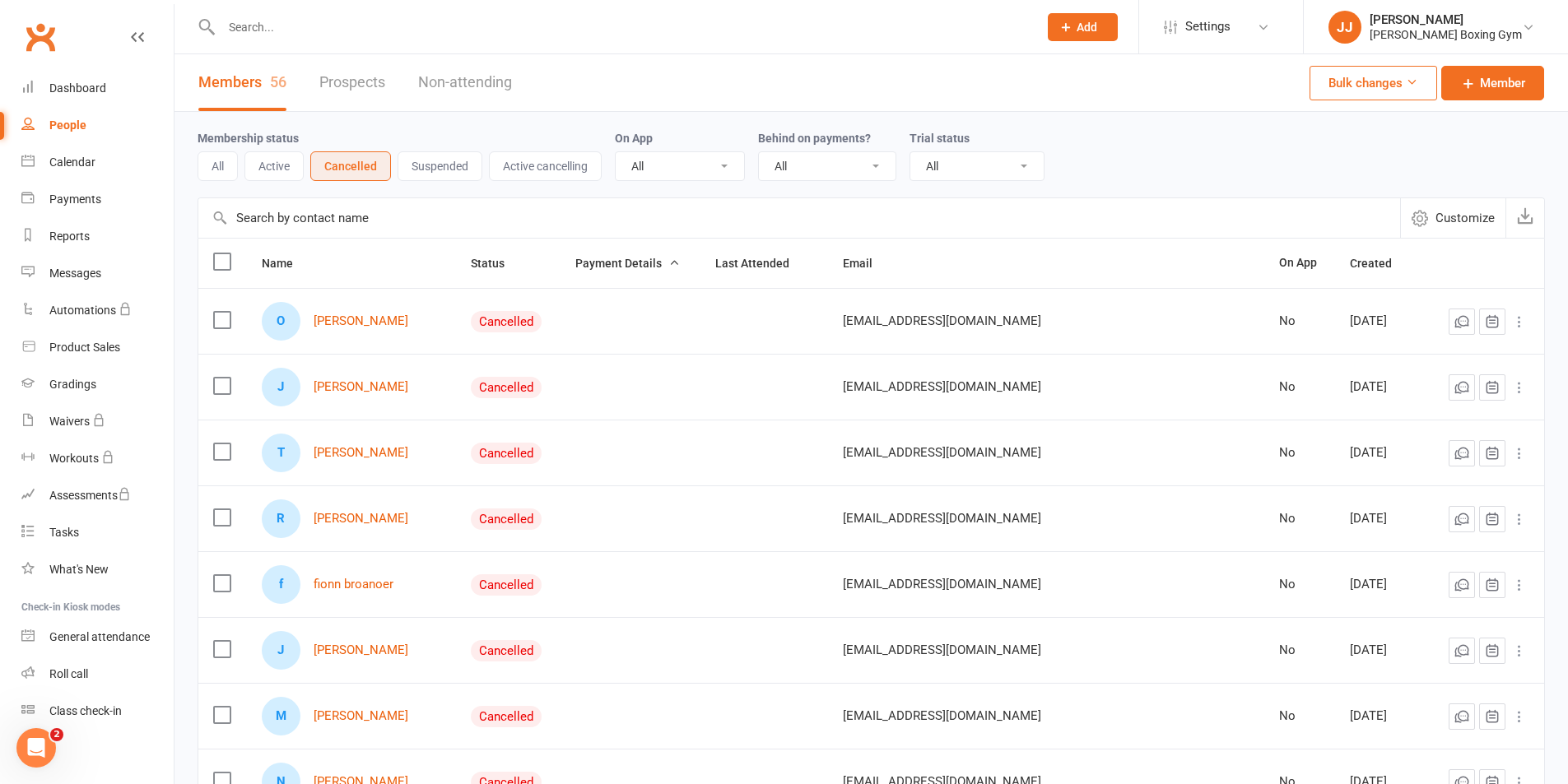
click at [217, 173] on button "All" at bounding box center [218, 166] width 40 height 29
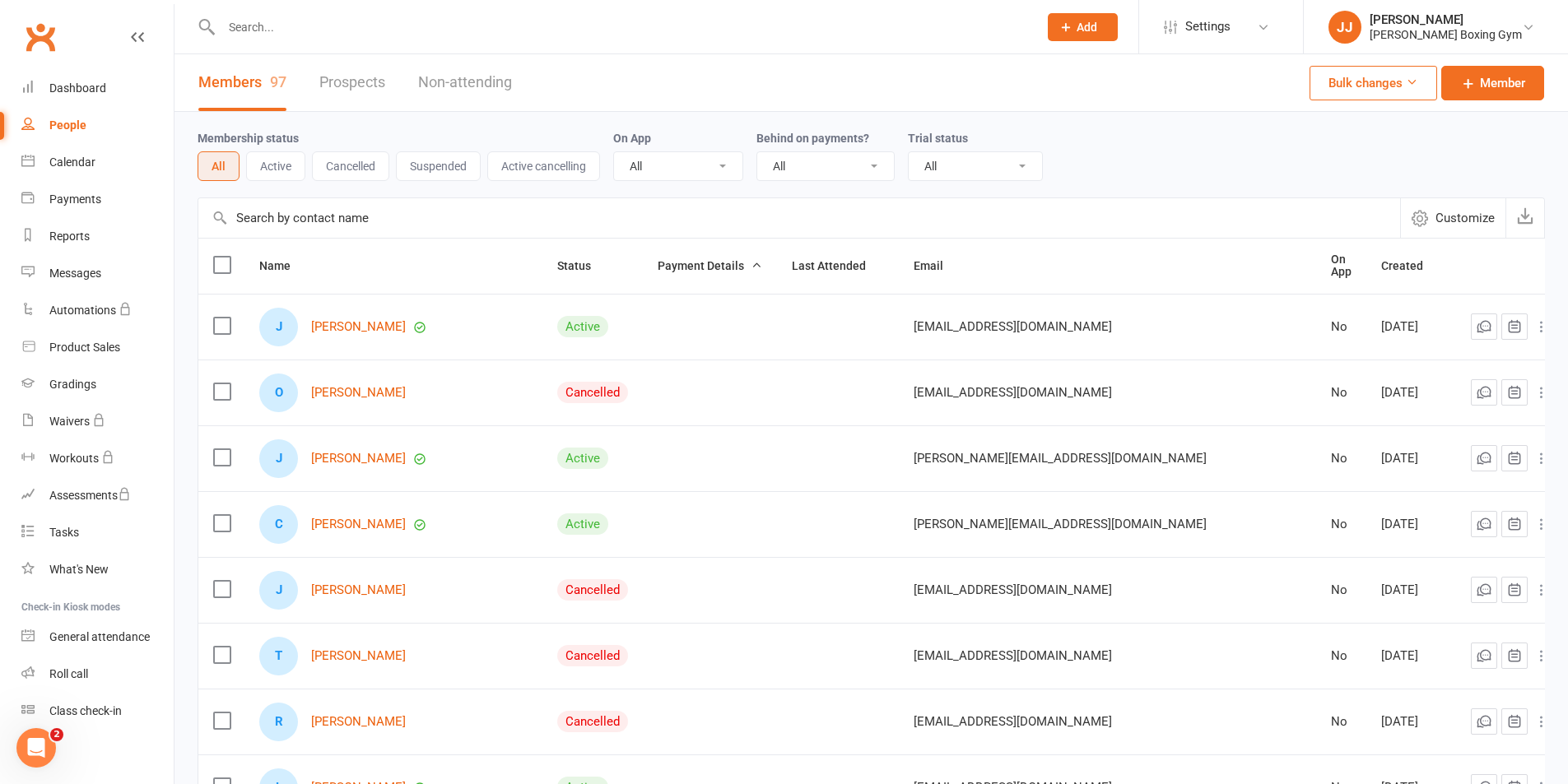
click at [285, 173] on button "Active" at bounding box center [276, 166] width 60 height 29
